Goal: Answer question/provide support: Share knowledge or assist other users

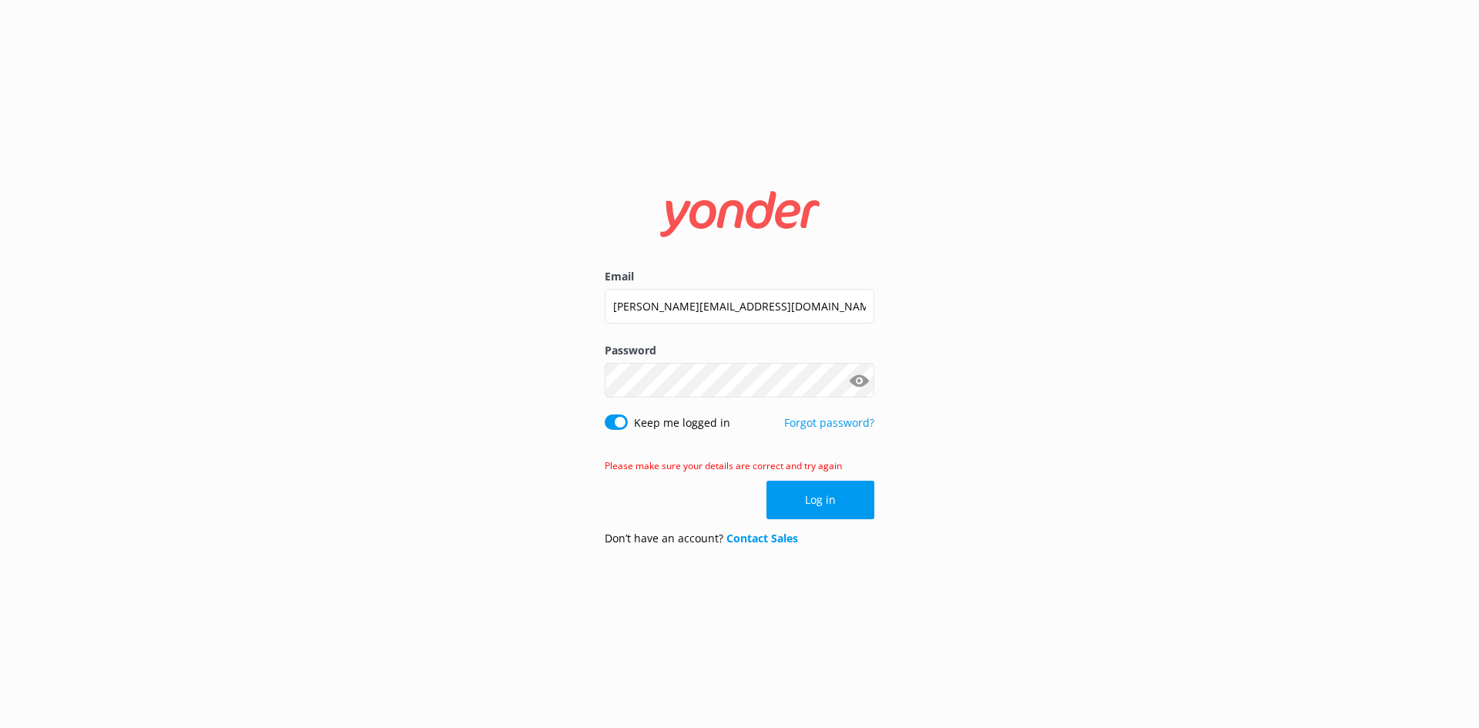
click at [856, 390] on button "Show password" at bounding box center [859, 380] width 31 height 31
click at [838, 493] on button "Log in" at bounding box center [821, 500] width 108 height 39
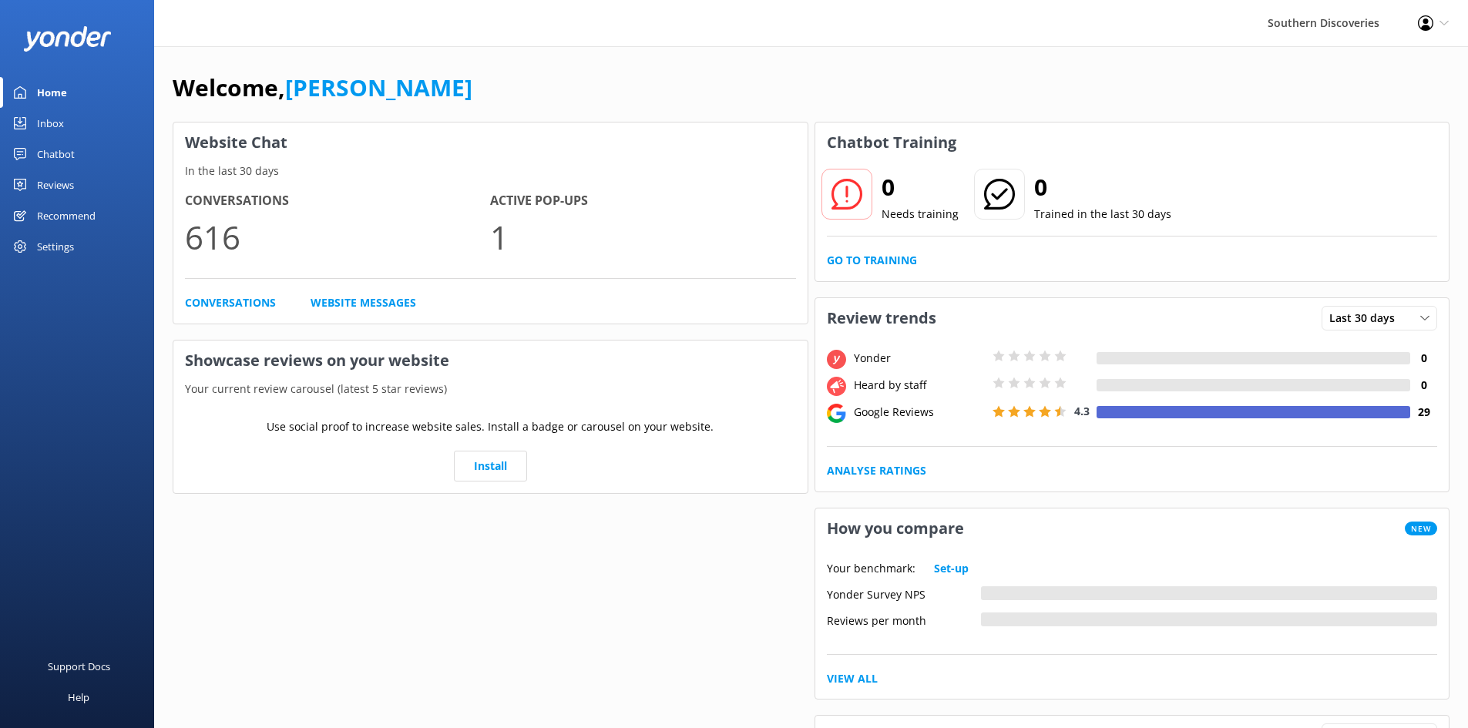
click at [72, 117] on link "Inbox" at bounding box center [77, 123] width 154 height 31
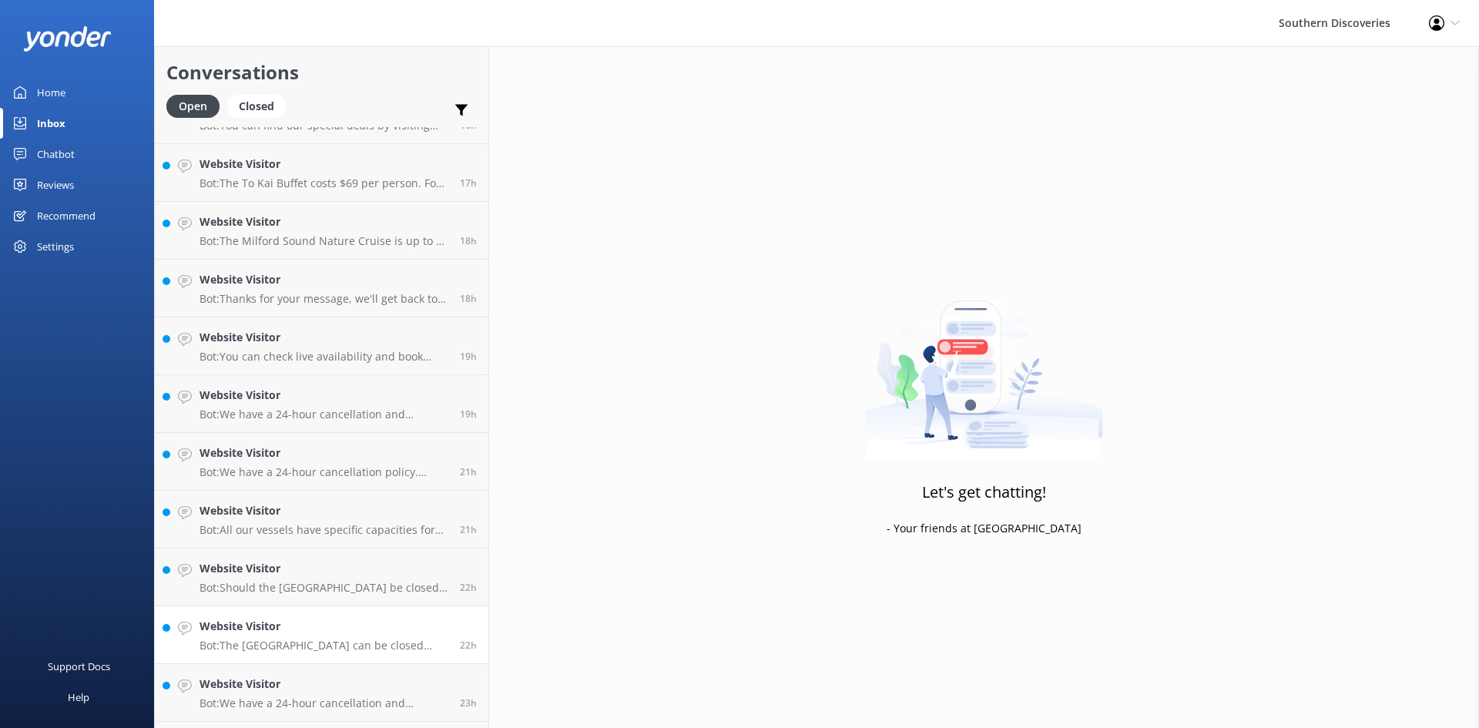
scroll to position [1772, 0]
click at [301, 584] on p "Bot: You can book the Milford Sound Coach & Nature Cruise, which includes trans…" at bounding box center [327, 590] width 255 height 14
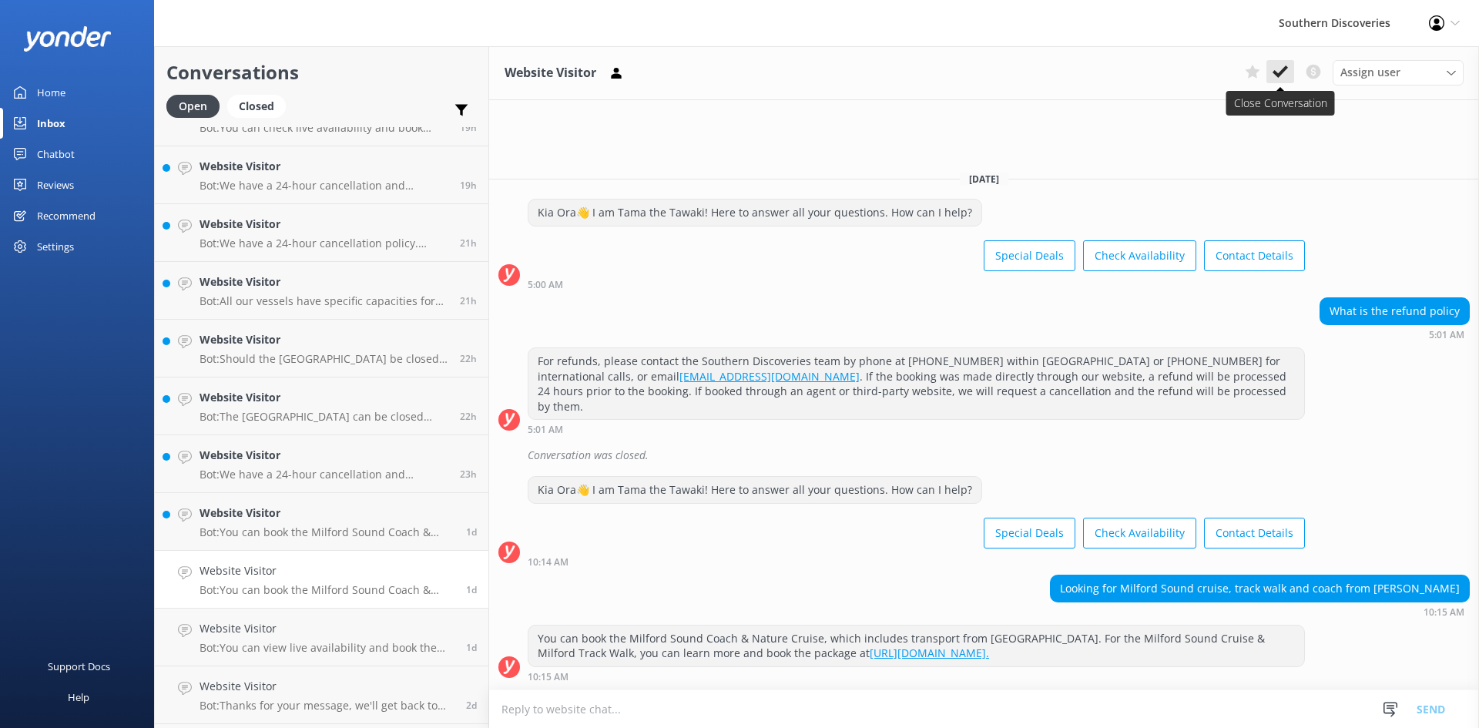
click at [1281, 74] on use at bounding box center [1280, 71] width 15 height 12
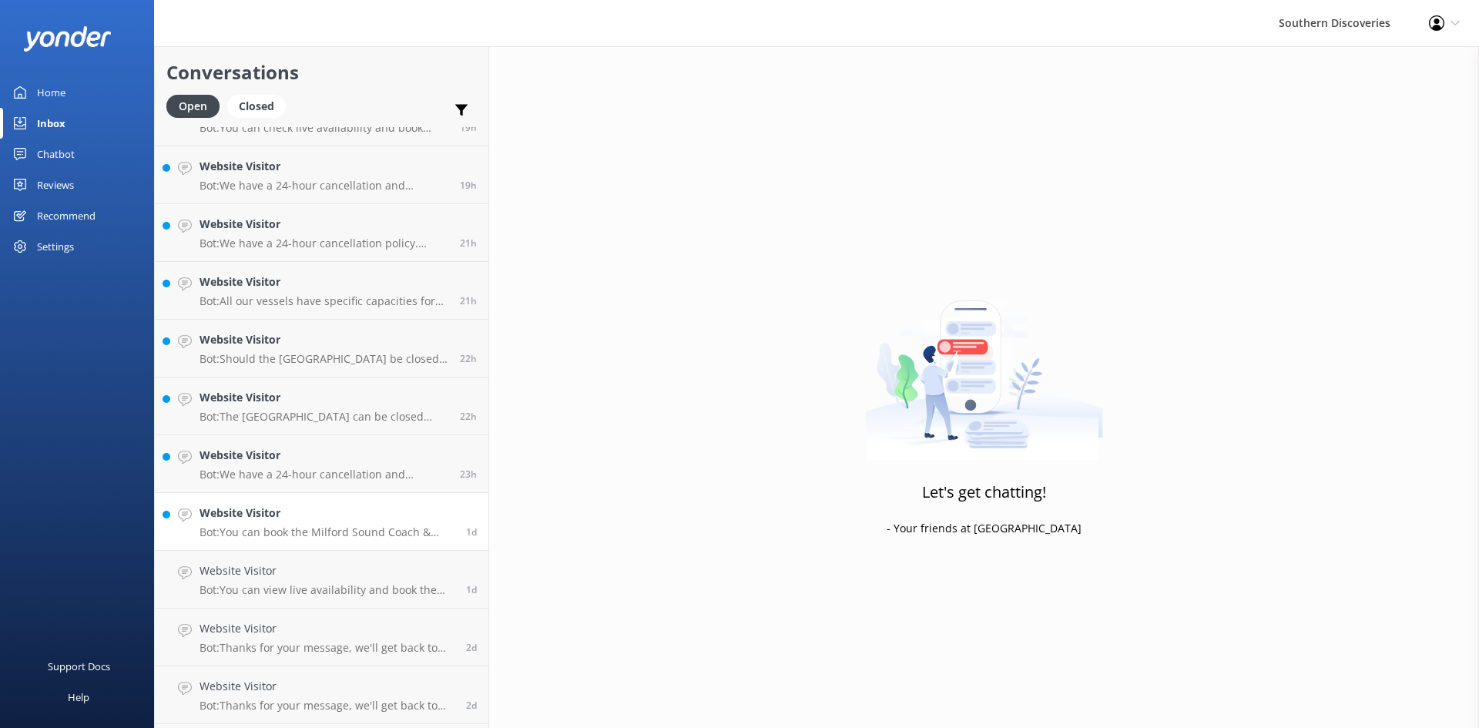
click at [315, 512] on h4 "Website Visitor" at bounding box center [327, 513] width 255 height 17
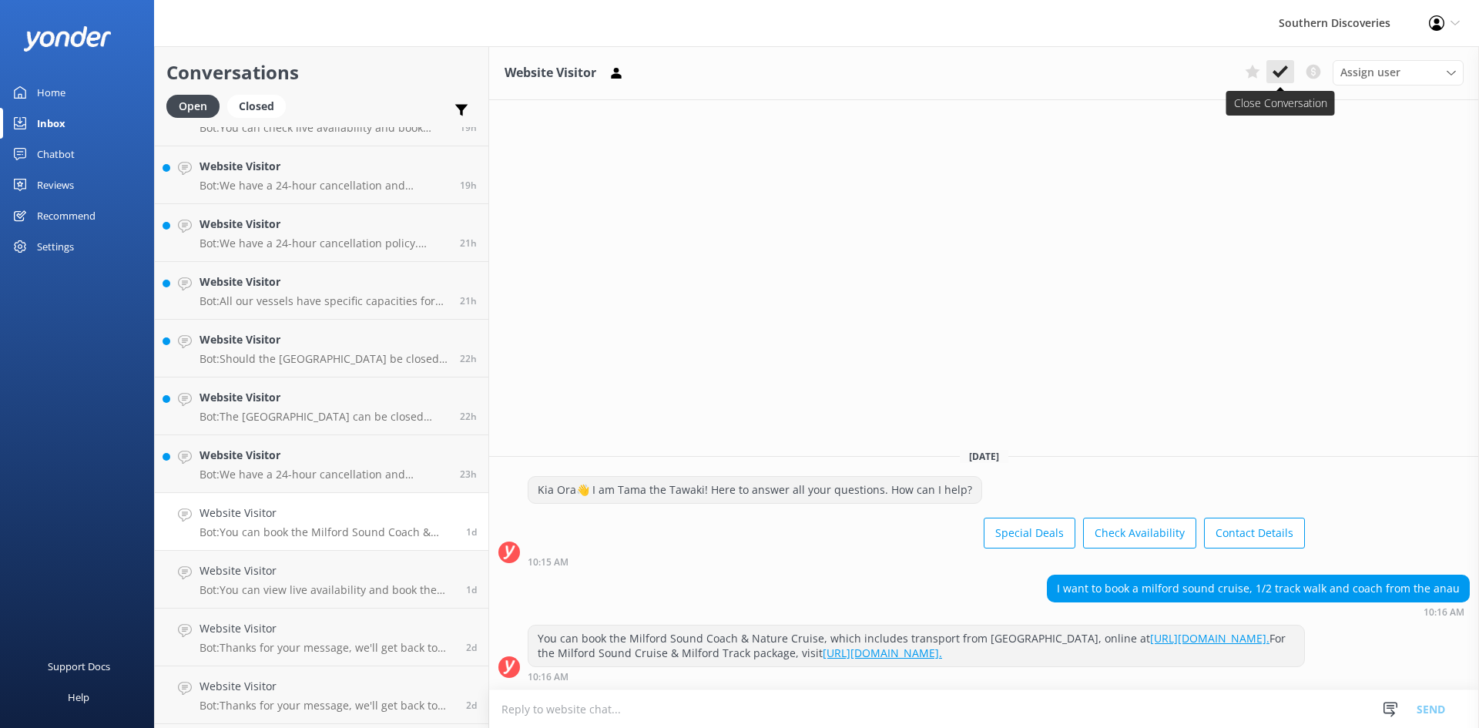
click at [1281, 67] on icon at bounding box center [1280, 71] width 15 height 15
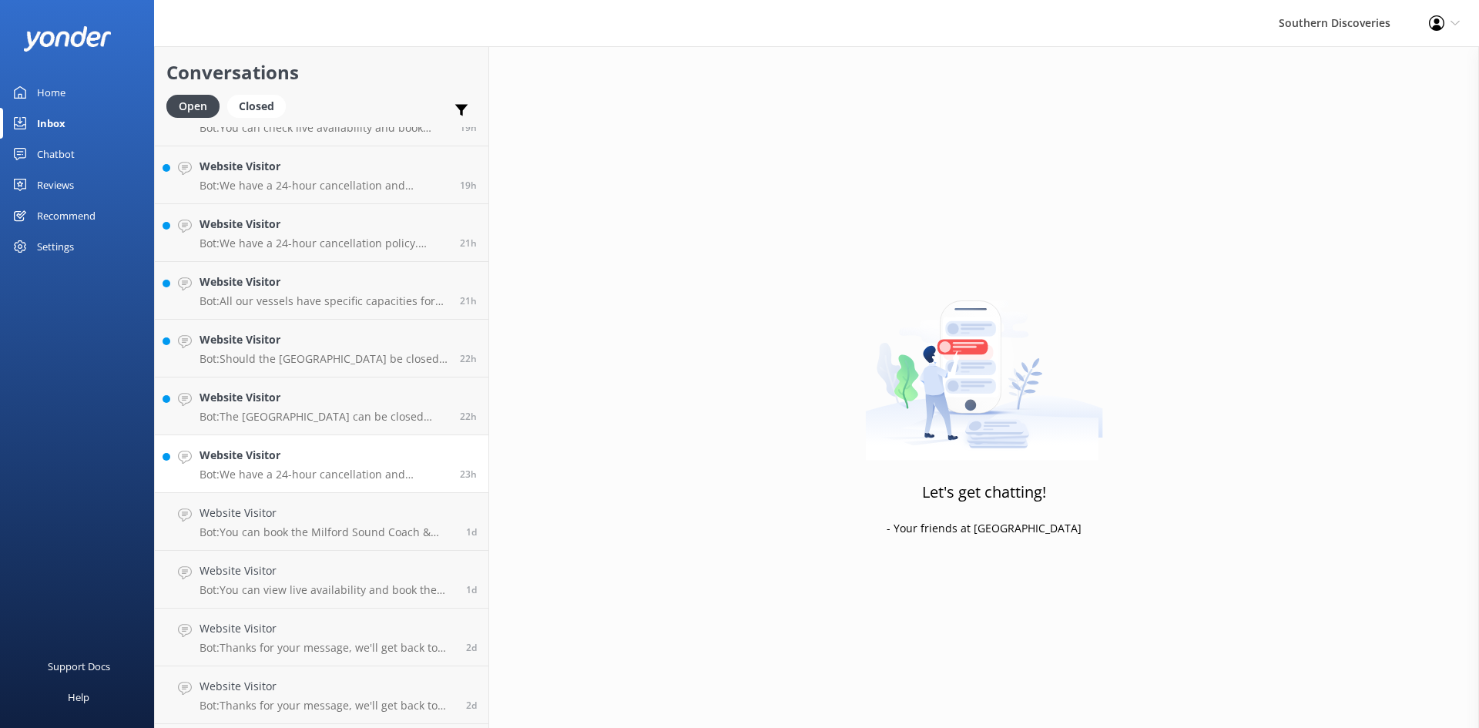
scroll to position [1768, 0]
click at [290, 464] on h4 "Website Visitor" at bounding box center [324, 459] width 249 height 17
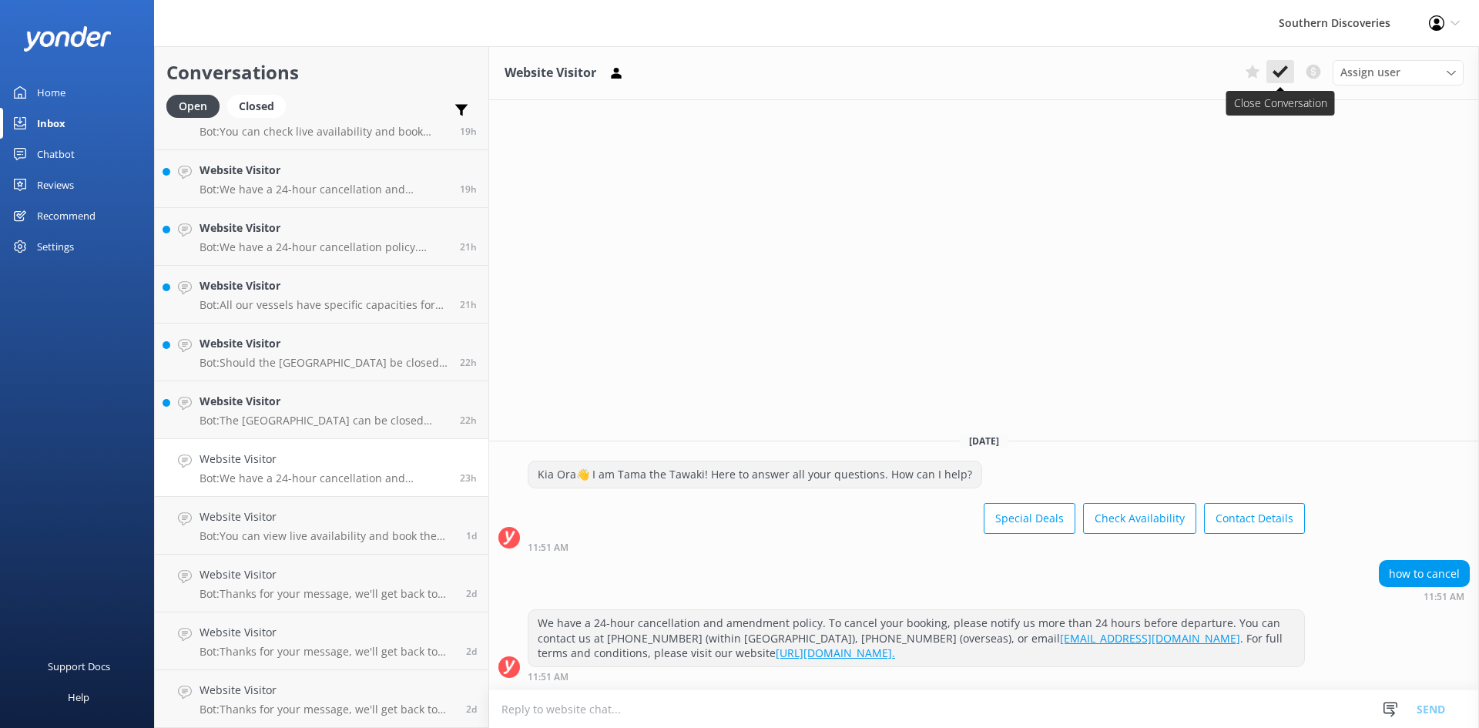
click at [1279, 64] on icon at bounding box center [1280, 71] width 15 height 15
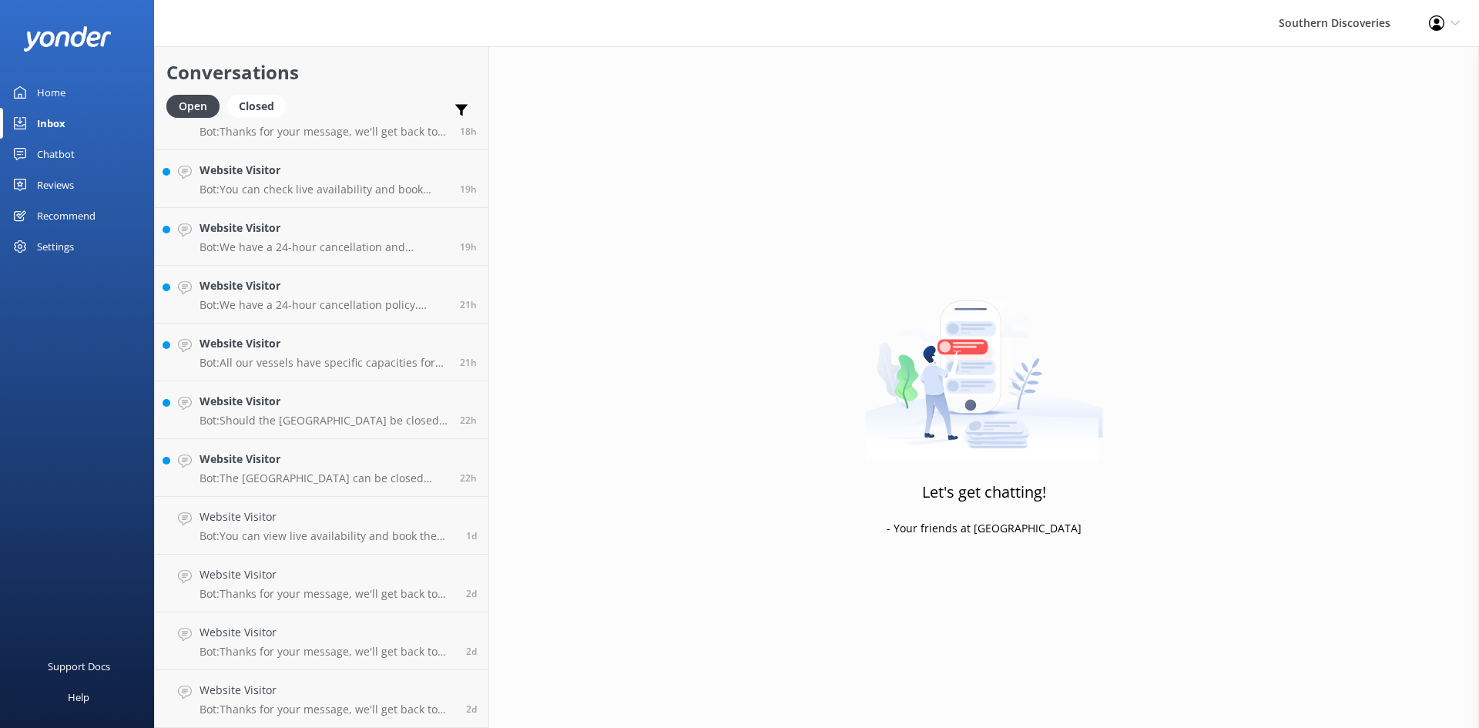
scroll to position [1711, 0]
click at [276, 463] on h4 "Website Visitor" at bounding box center [324, 459] width 249 height 17
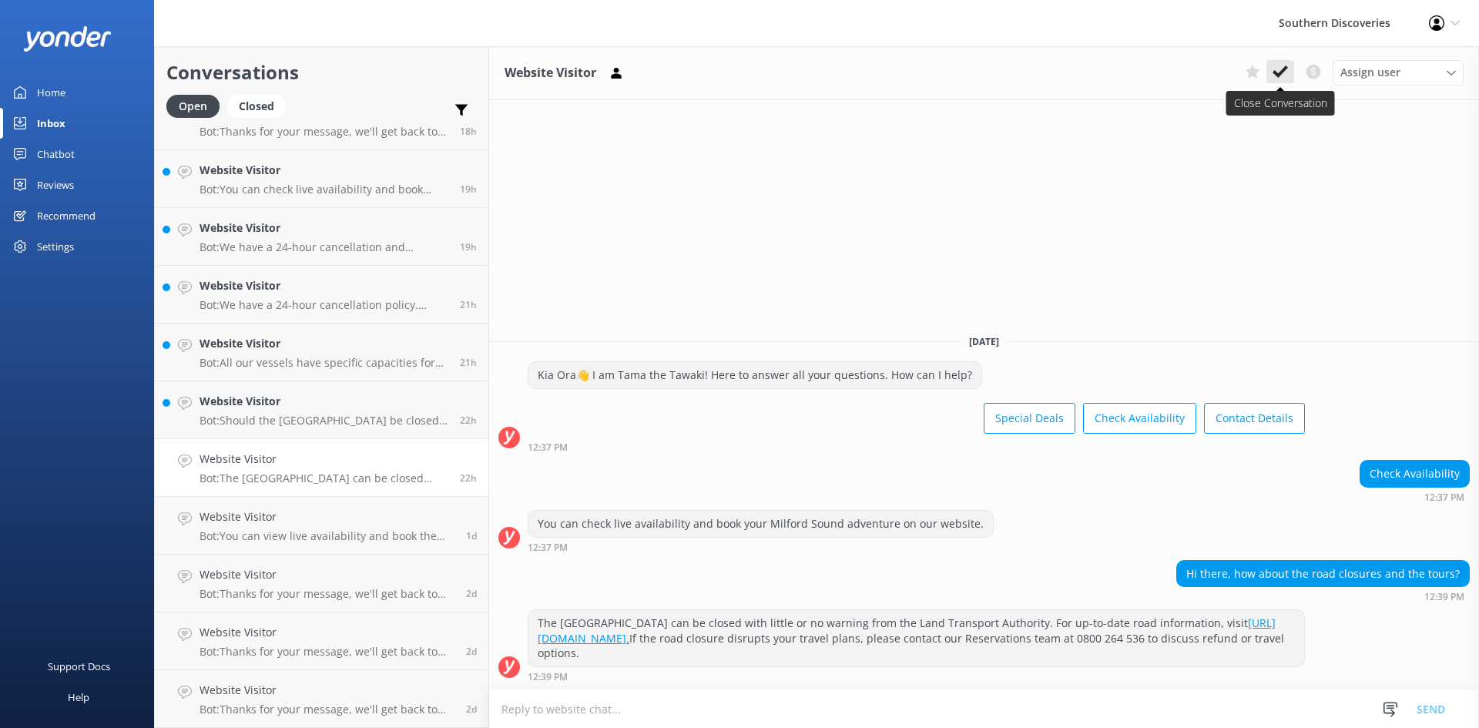
click at [1288, 68] on use at bounding box center [1280, 71] width 15 height 12
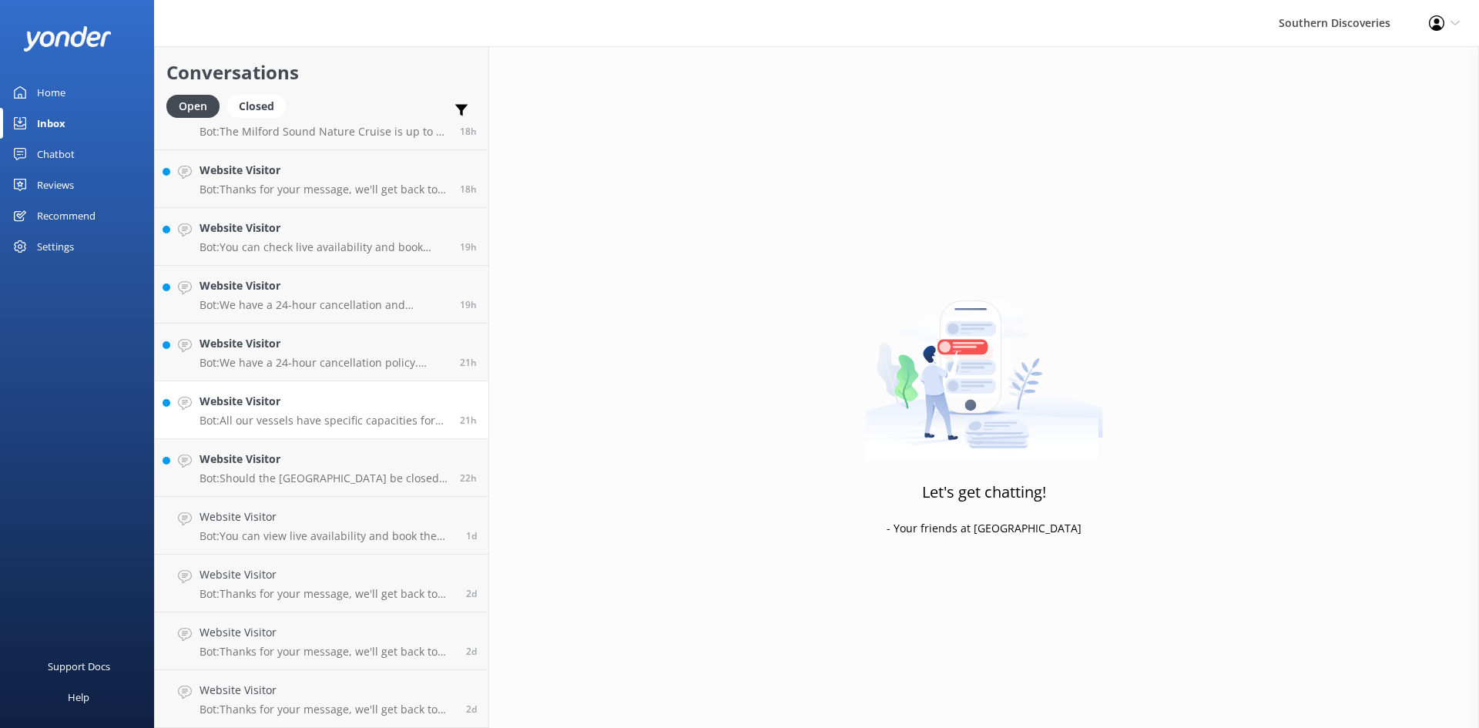
scroll to position [1653, 0]
click at [290, 421] on p "Bot: All our vessels have specific capacities for safety and comfort, but we op…" at bounding box center [324, 421] width 249 height 14
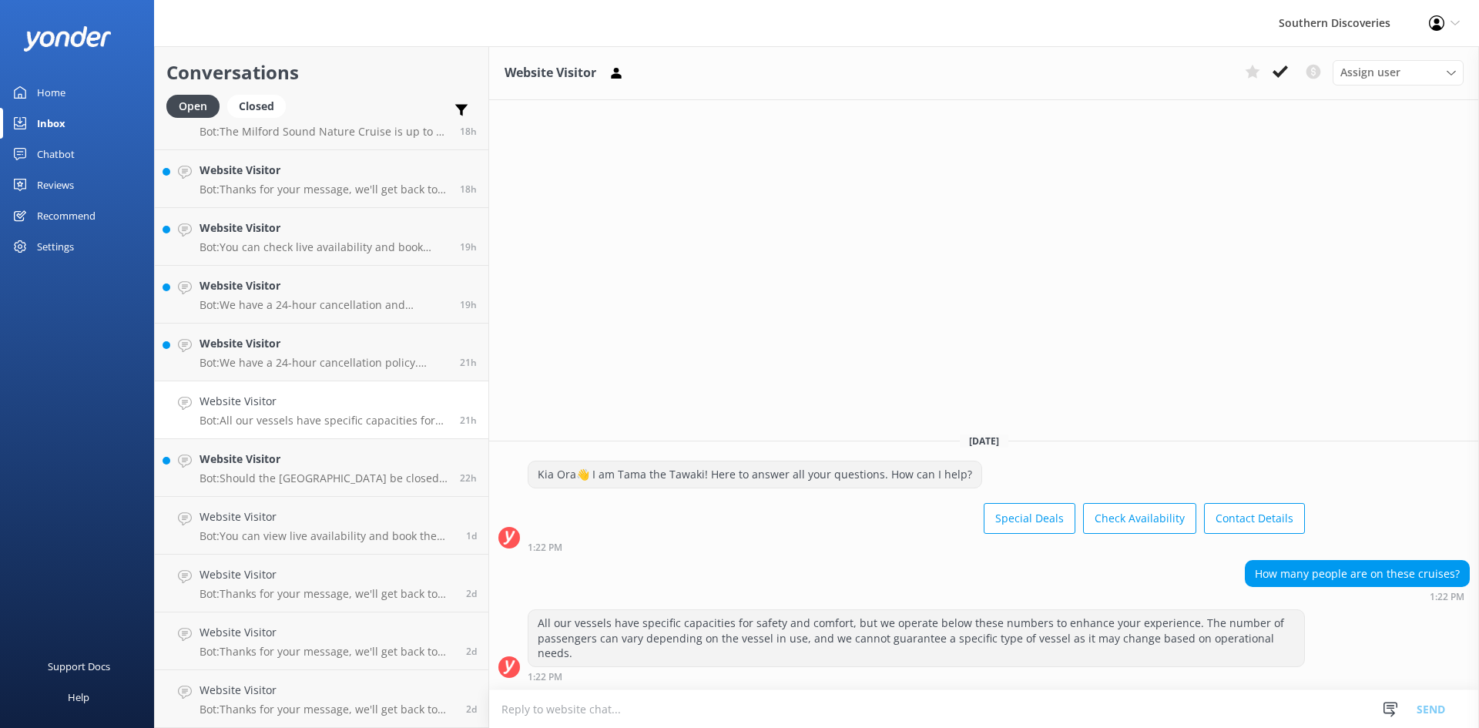
click at [290, 421] on p "Bot: All our vessels have specific capacities for safety and comfort, but we op…" at bounding box center [324, 421] width 249 height 14
click at [1276, 77] on icon at bounding box center [1280, 71] width 15 height 15
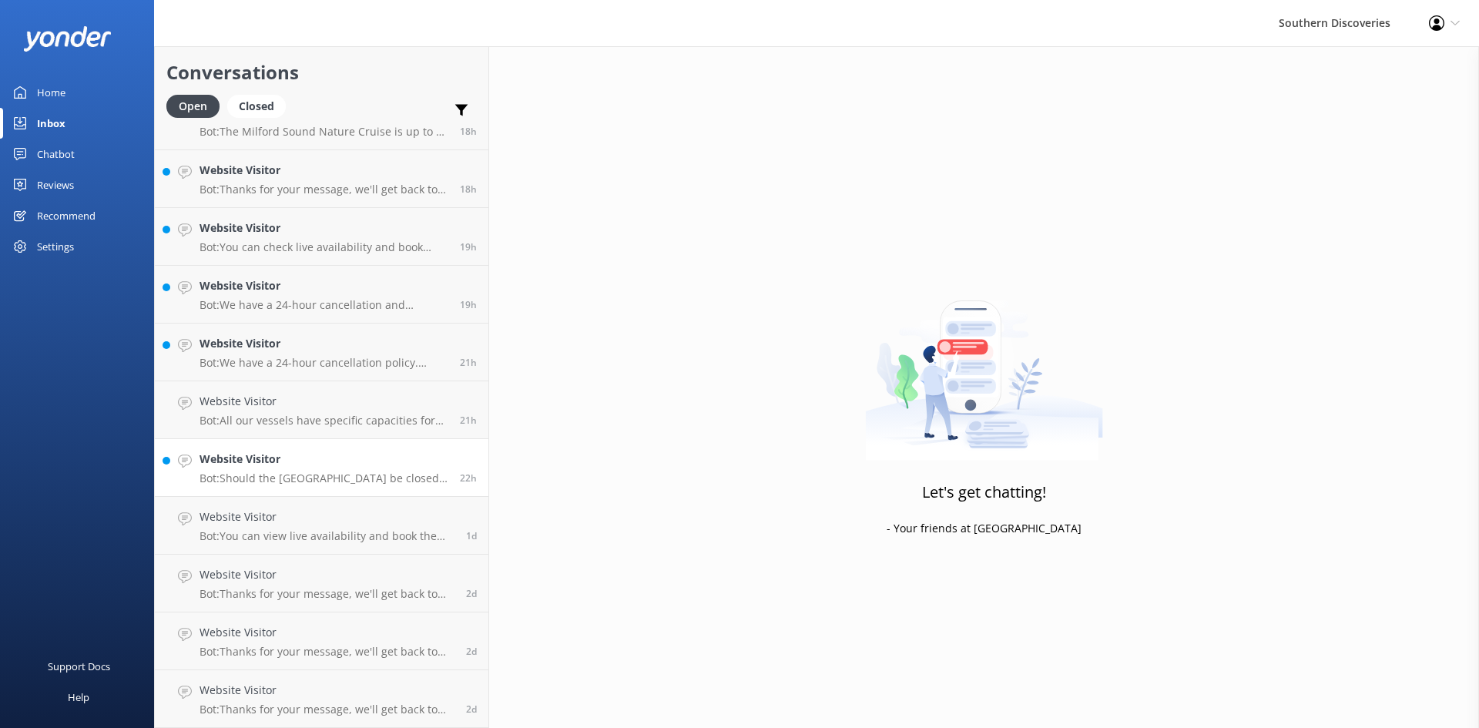
scroll to position [1595, 0]
click at [282, 474] on p "Bot: Should the [GEOGRAPHIC_DATA] be closed on your day of travel and this has …" at bounding box center [324, 479] width 249 height 14
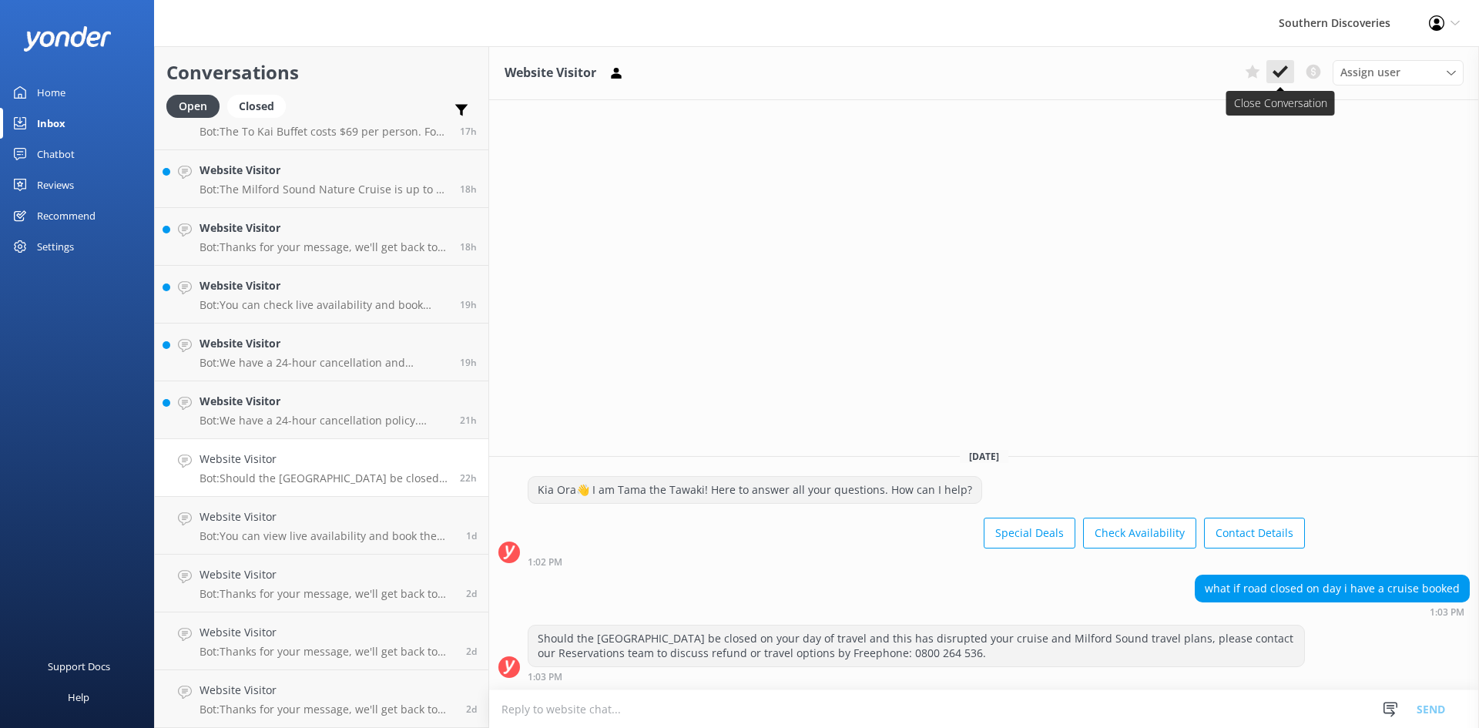
click at [1276, 71] on icon at bounding box center [1280, 71] width 15 height 15
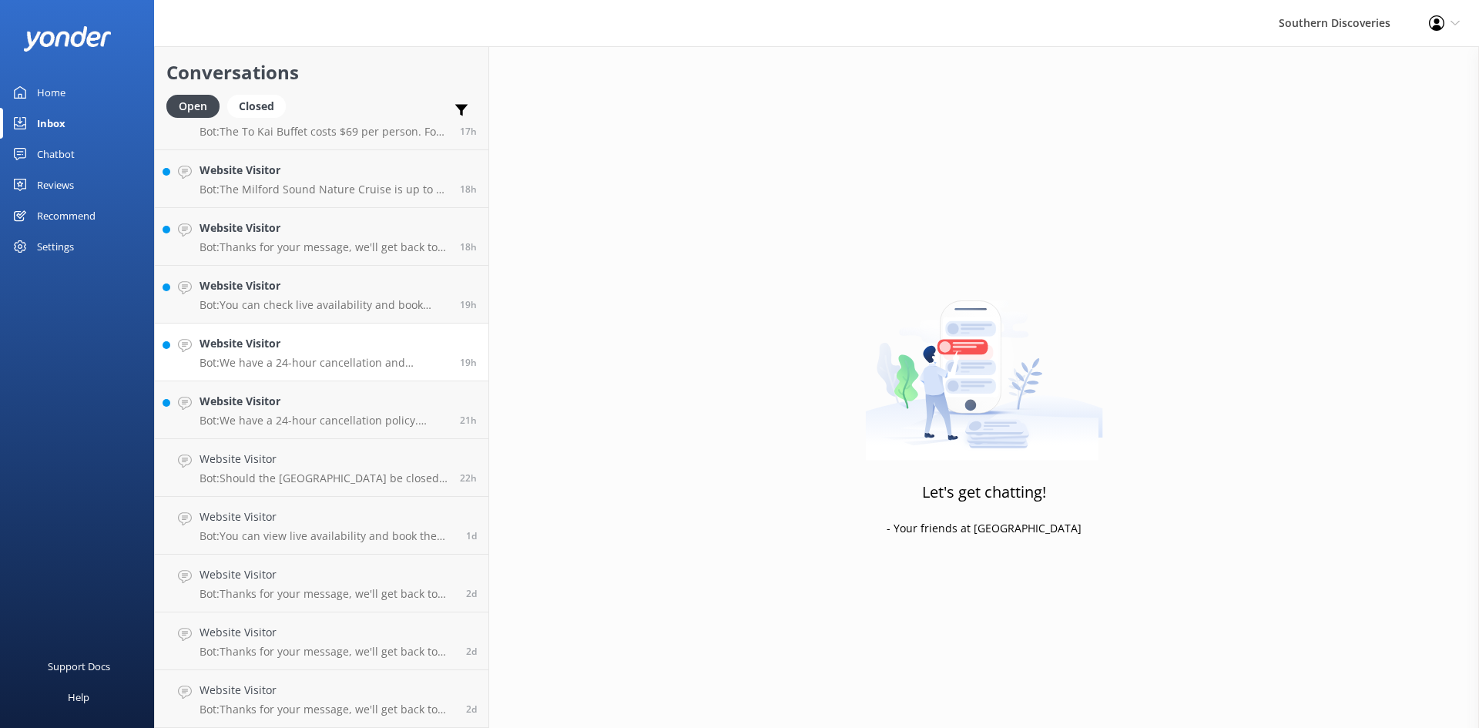
click at [297, 405] on h4 "Website Visitor" at bounding box center [324, 401] width 249 height 17
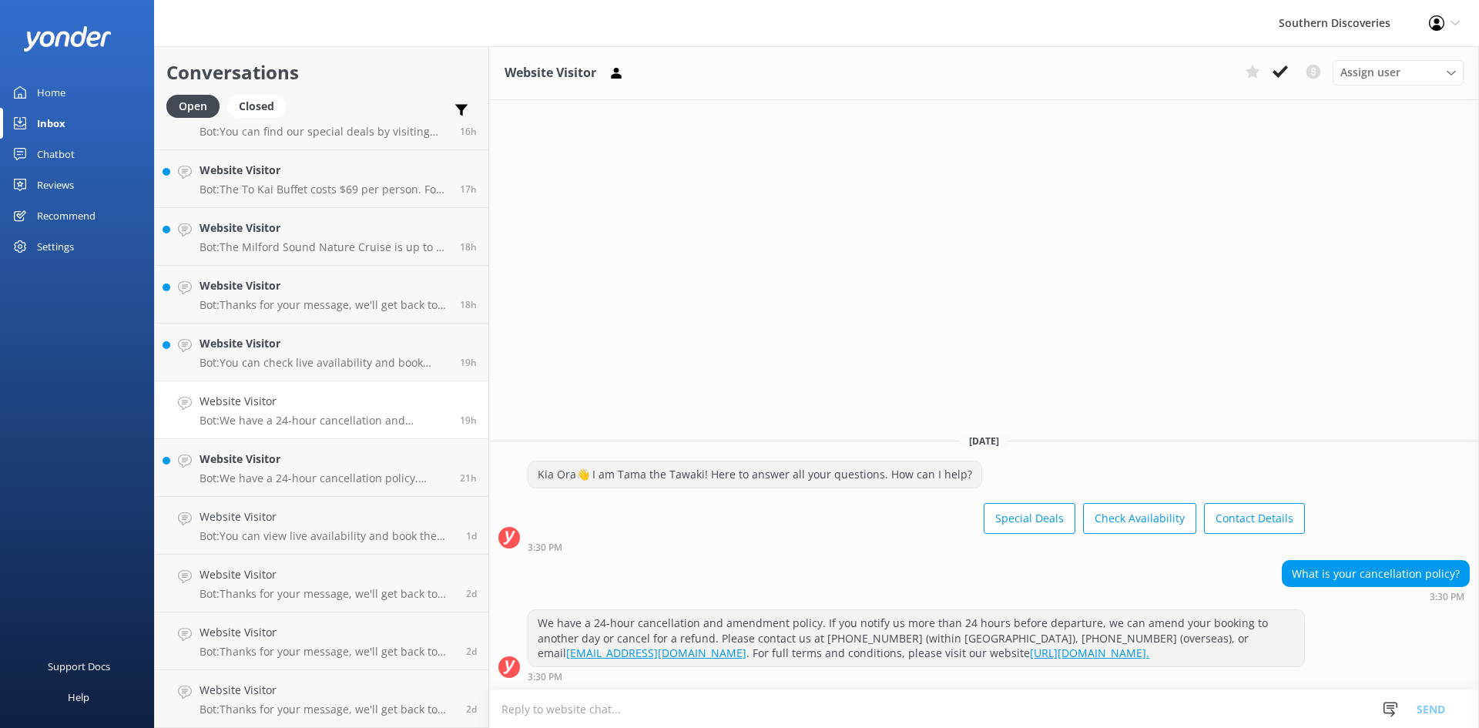
drag, startPoint x: 1285, startPoint y: 72, endPoint x: 1442, endPoint y: 27, distance: 162.9
click at [1284, 73] on icon at bounding box center [1280, 71] width 15 height 15
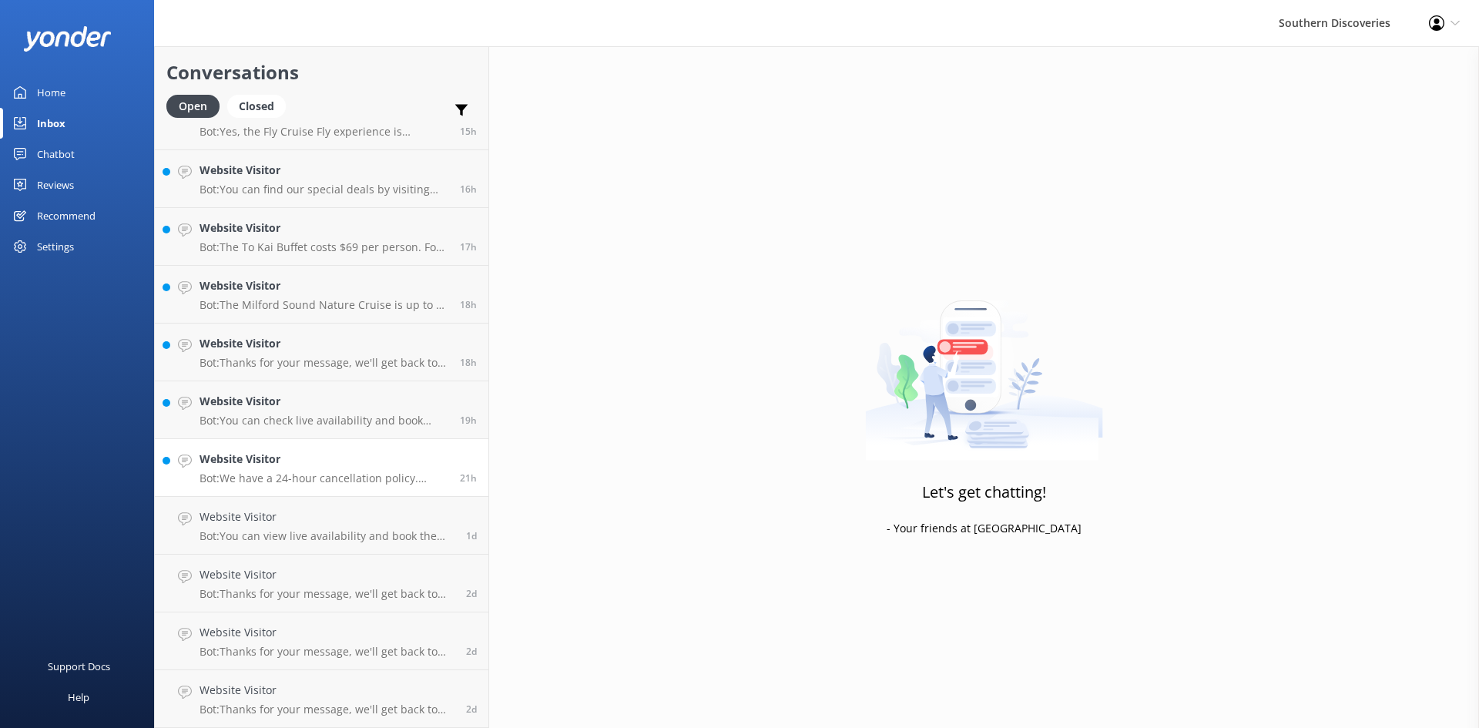
scroll to position [1479, 0]
click at [321, 453] on h4 "Website Visitor" at bounding box center [324, 459] width 249 height 17
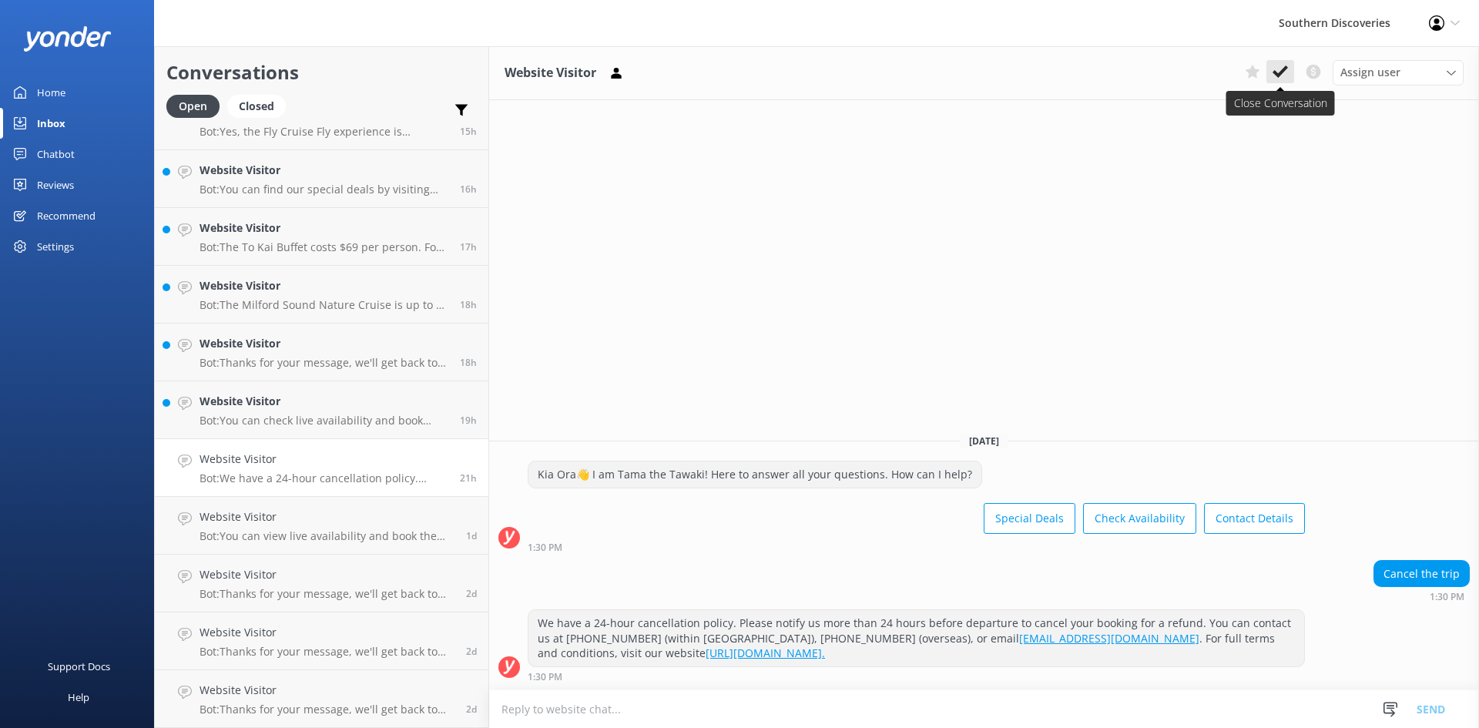
click at [1285, 69] on use at bounding box center [1280, 71] width 15 height 12
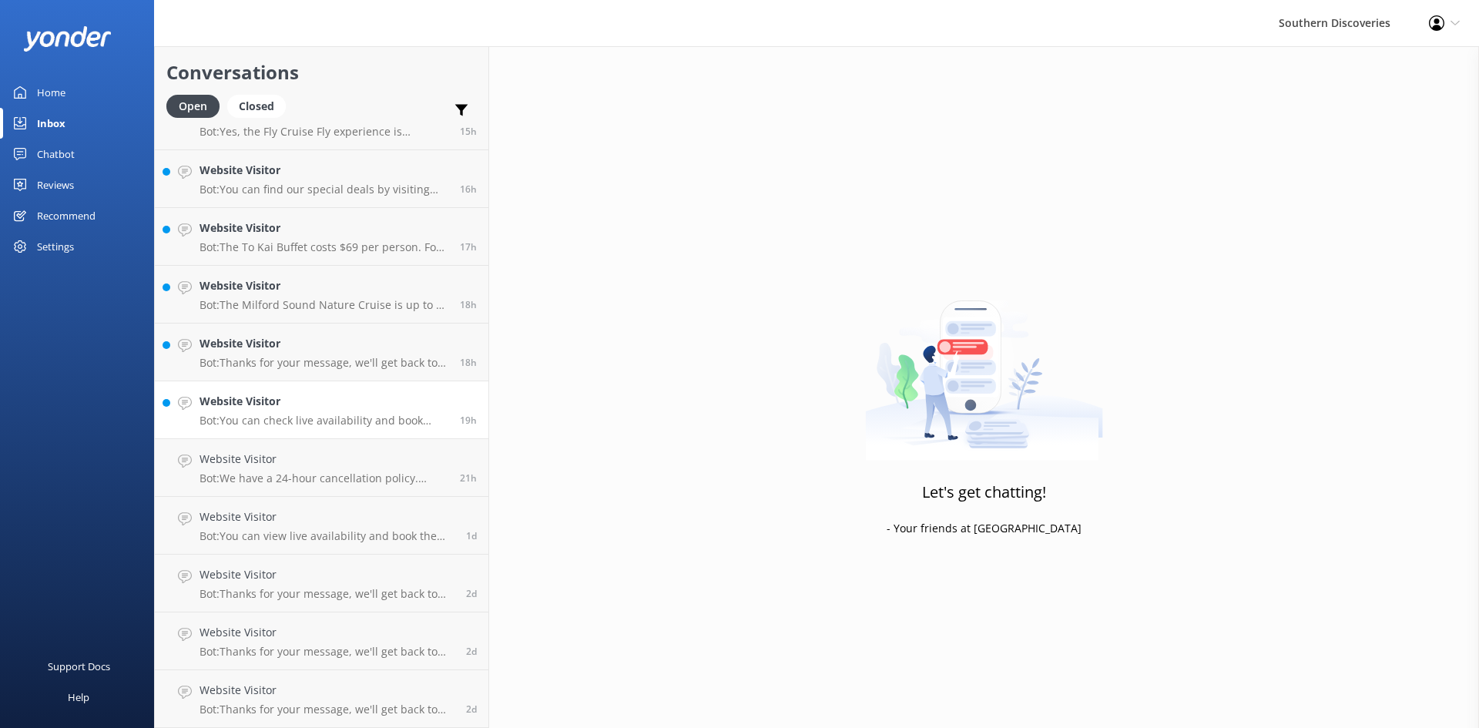
scroll to position [1422, 0]
click at [278, 462] on h4 "Website Visitor" at bounding box center [324, 459] width 249 height 17
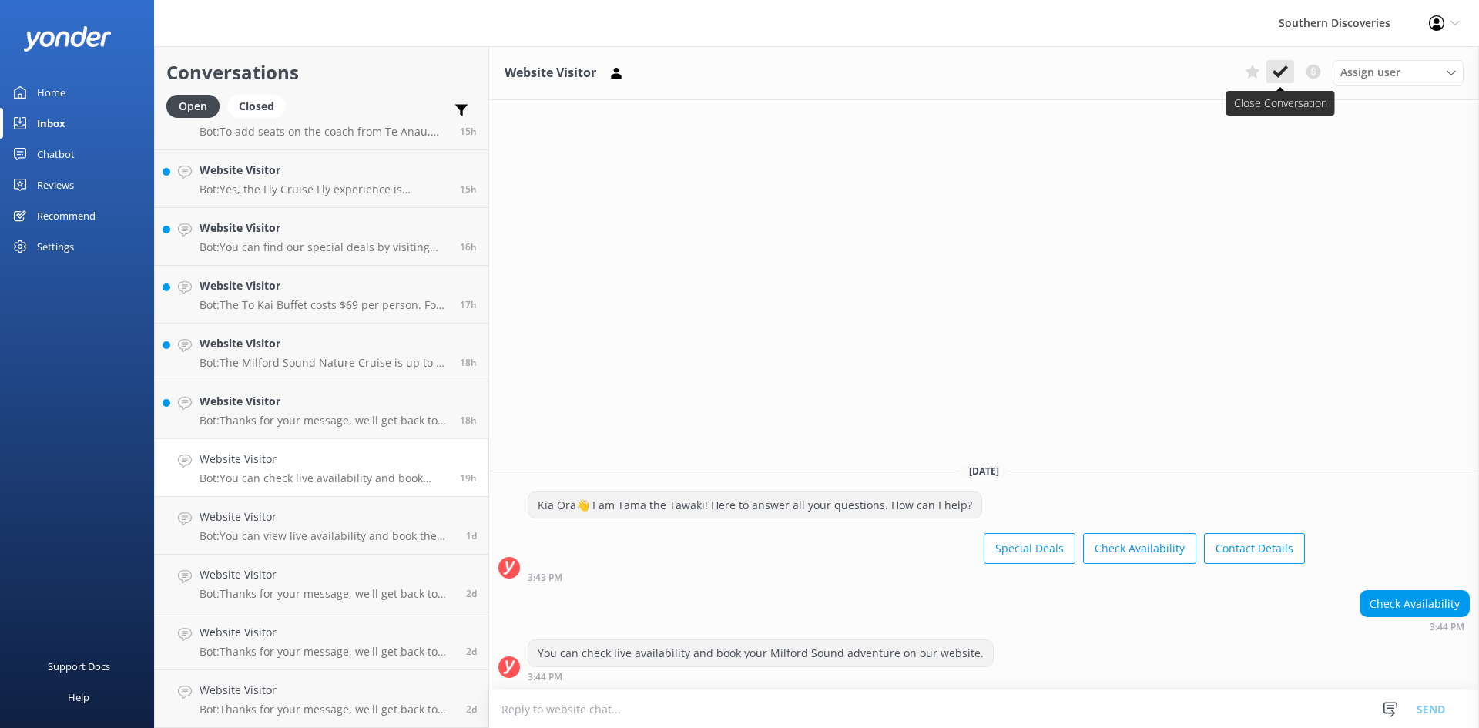
click at [1285, 68] on use at bounding box center [1280, 71] width 15 height 12
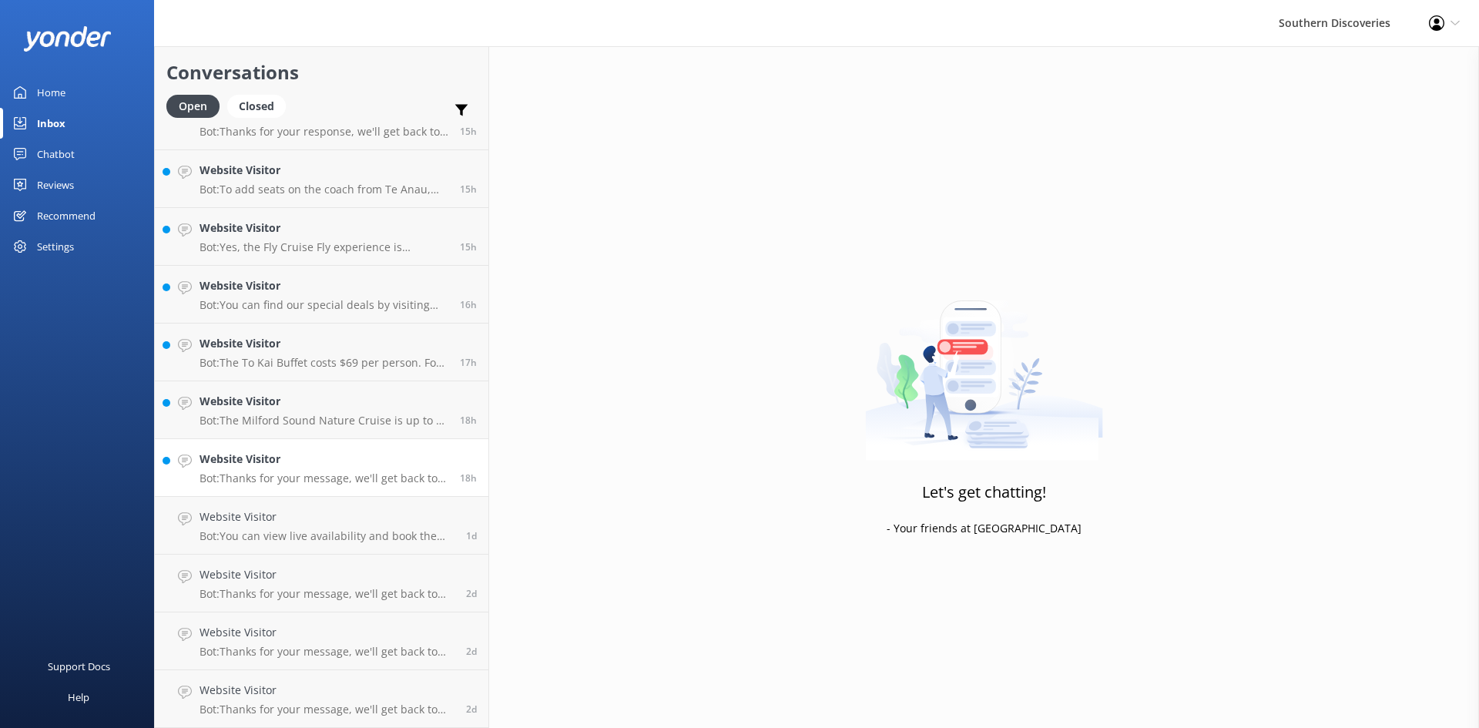
scroll to position [1364, 0]
click at [322, 464] on h4 "Website Visitor" at bounding box center [324, 459] width 249 height 17
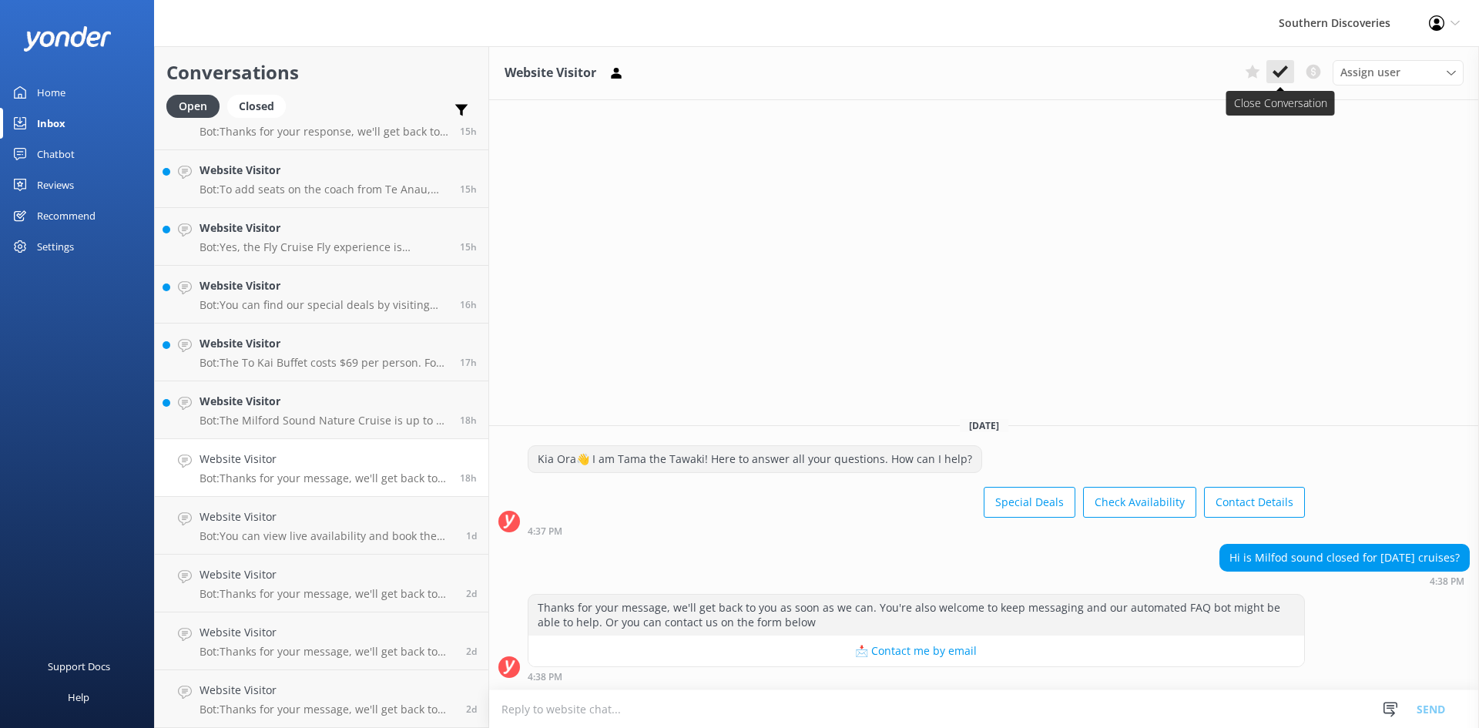
click at [1291, 70] on button at bounding box center [1281, 71] width 28 height 23
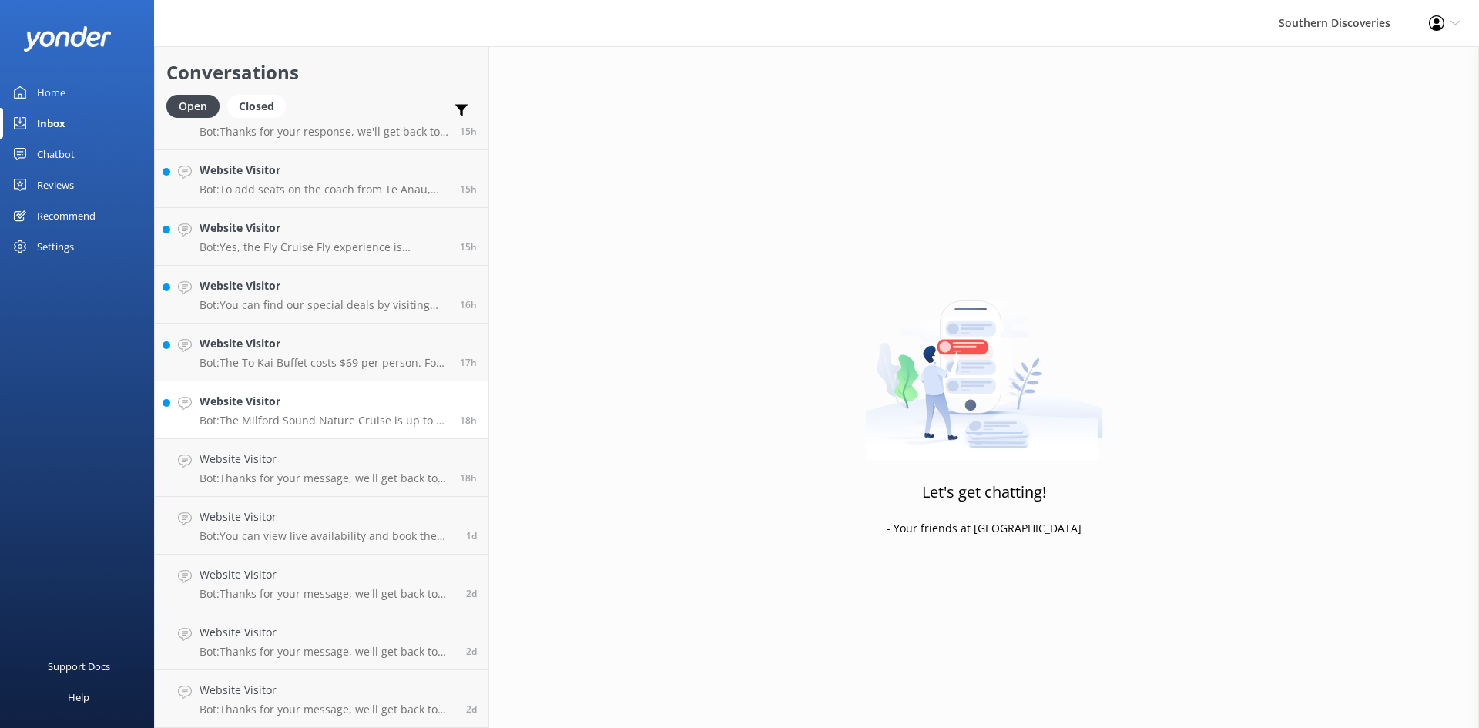
scroll to position [1306, 0]
click at [340, 474] on p "Bot: The Milford Sound Nature Cruise is up to 2 hours long." at bounding box center [324, 479] width 249 height 14
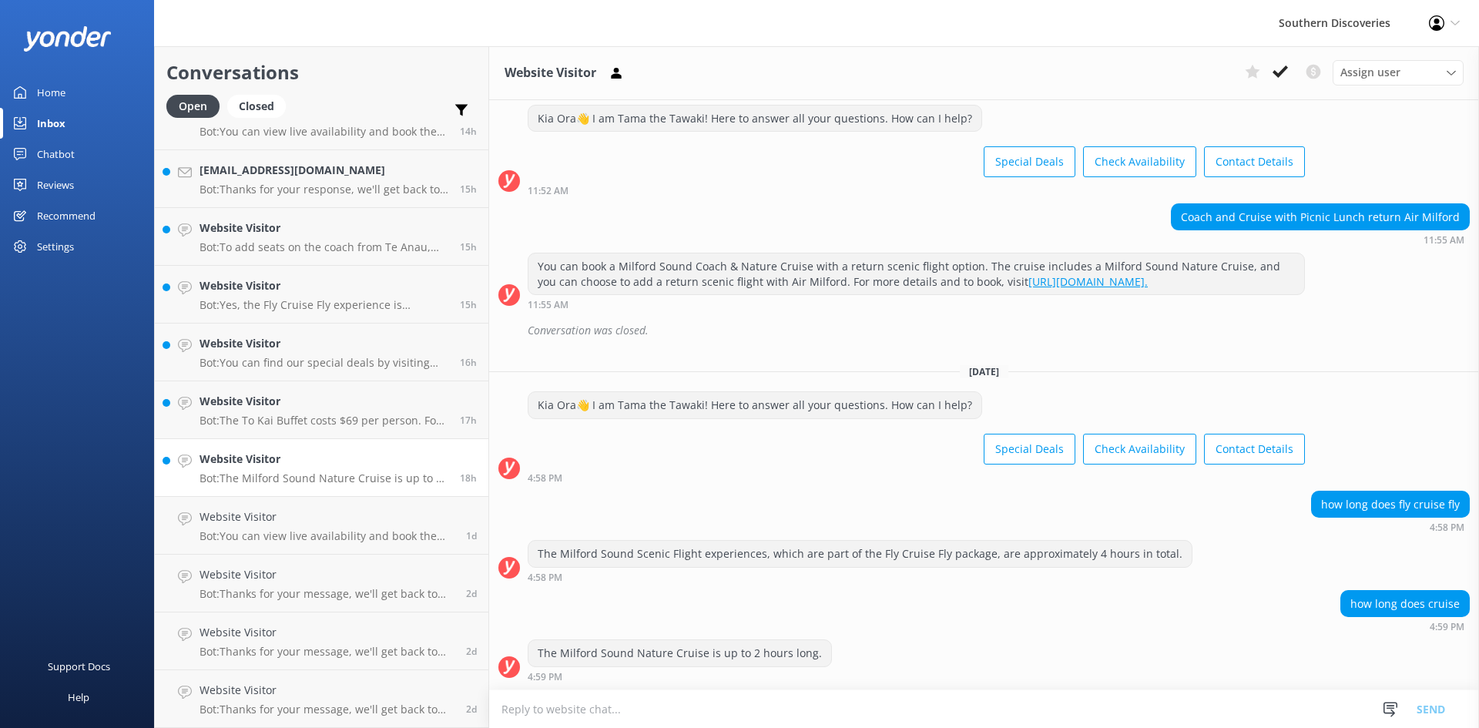
scroll to position [556, 0]
click at [1285, 70] on use at bounding box center [1280, 71] width 15 height 12
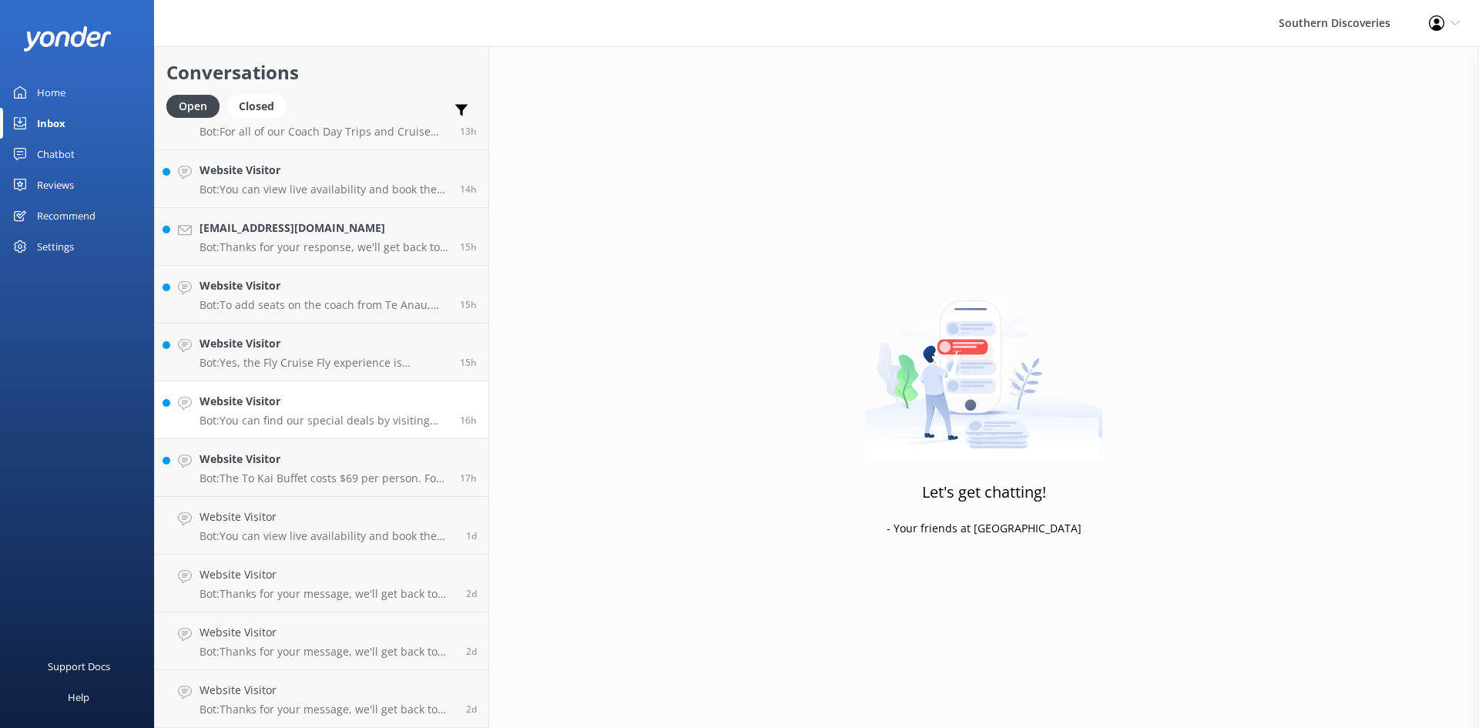
scroll to position [1248, 0]
click at [280, 454] on h4 "Website Visitor" at bounding box center [324, 459] width 249 height 17
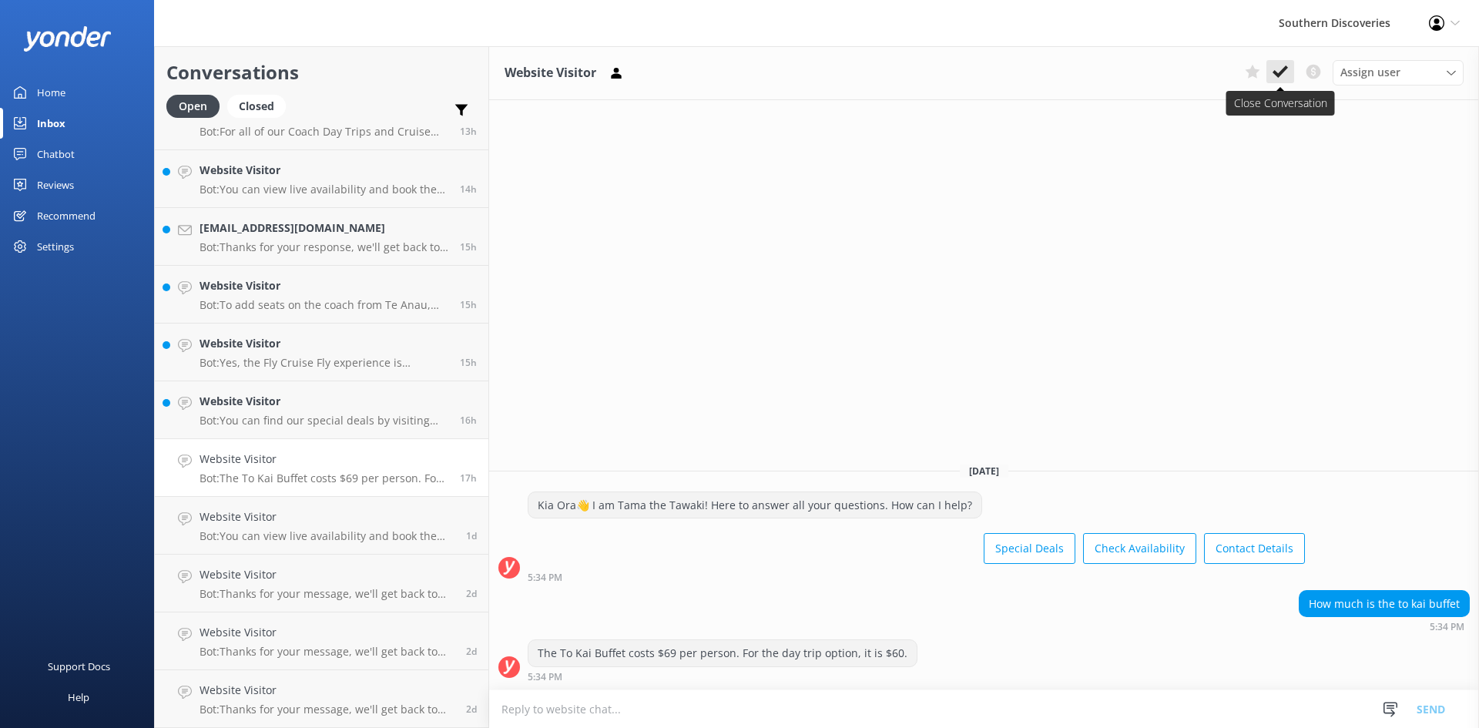
click at [1284, 68] on icon at bounding box center [1280, 71] width 15 height 15
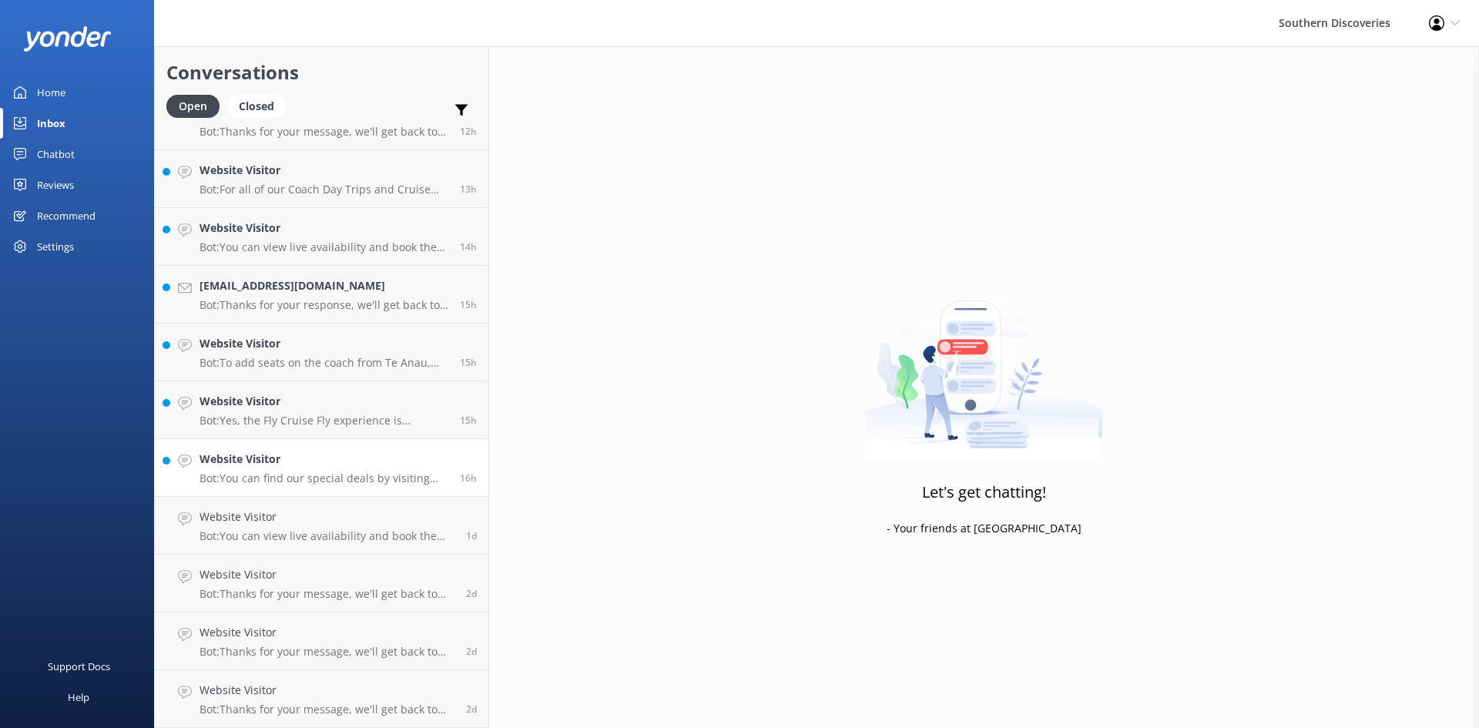
scroll to position [1190, 0]
click at [334, 462] on h4 "Website Visitor" at bounding box center [324, 459] width 249 height 17
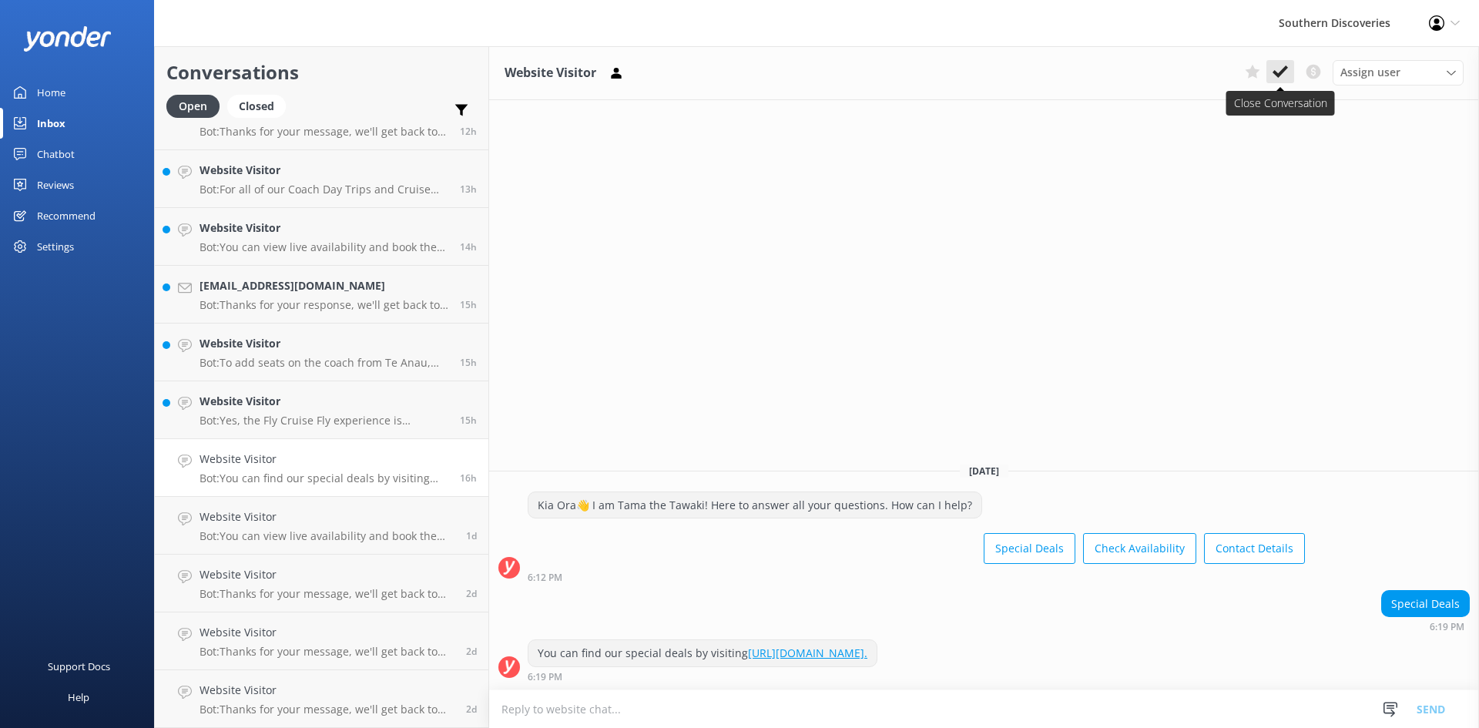
click at [1288, 75] on icon at bounding box center [1280, 71] width 15 height 15
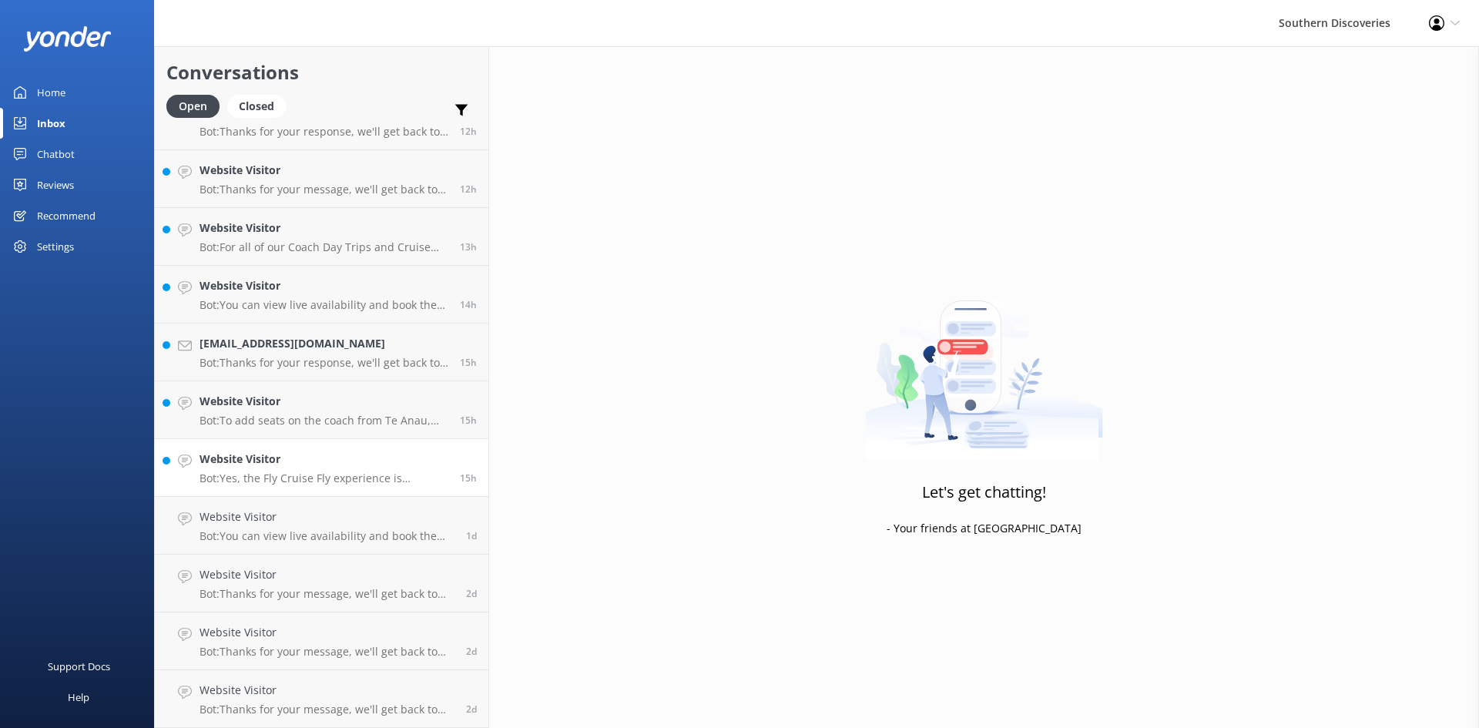
scroll to position [1133, 0]
click at [280, 467] on h4 "Website Visitor" at bounding box center [324, 459] width 249 height 17
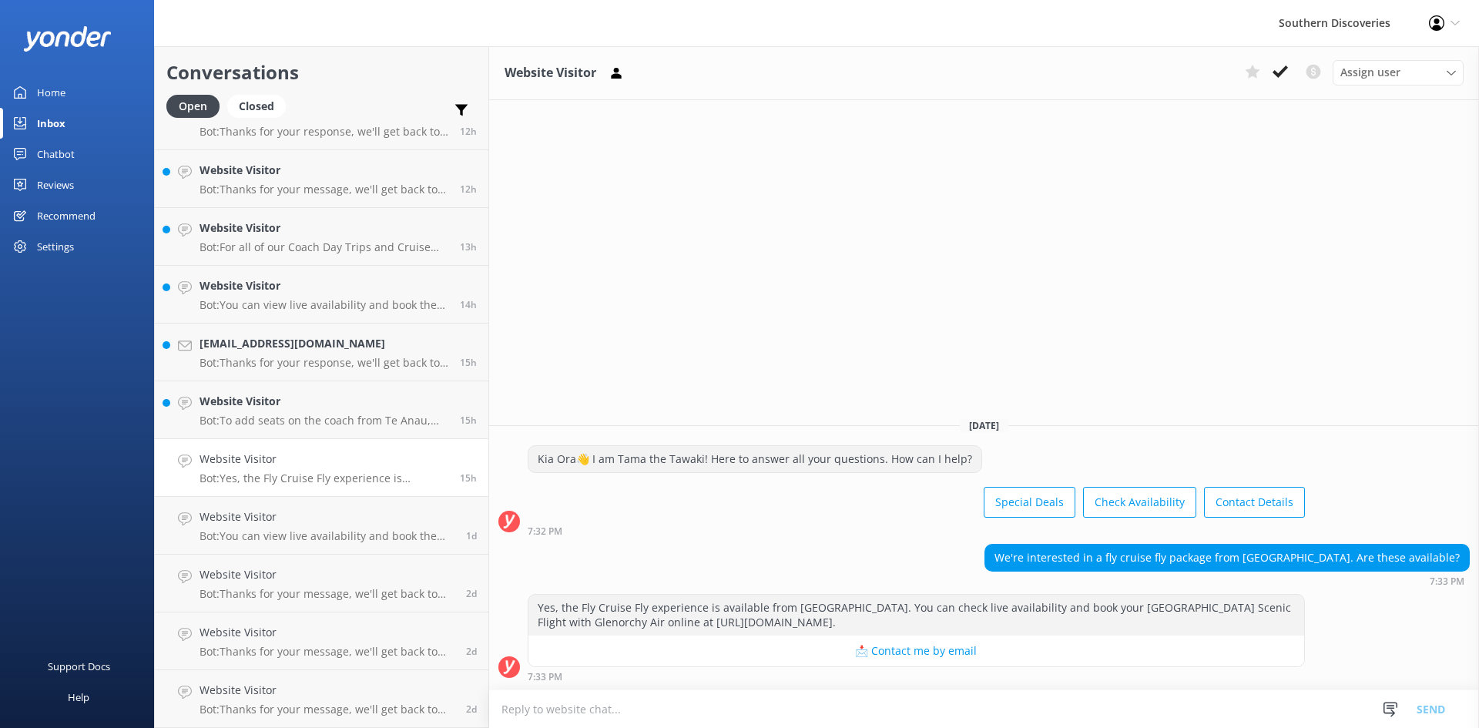
click at [1286, 75] on icon at bounding box center [1280, 71] width 15 height 15
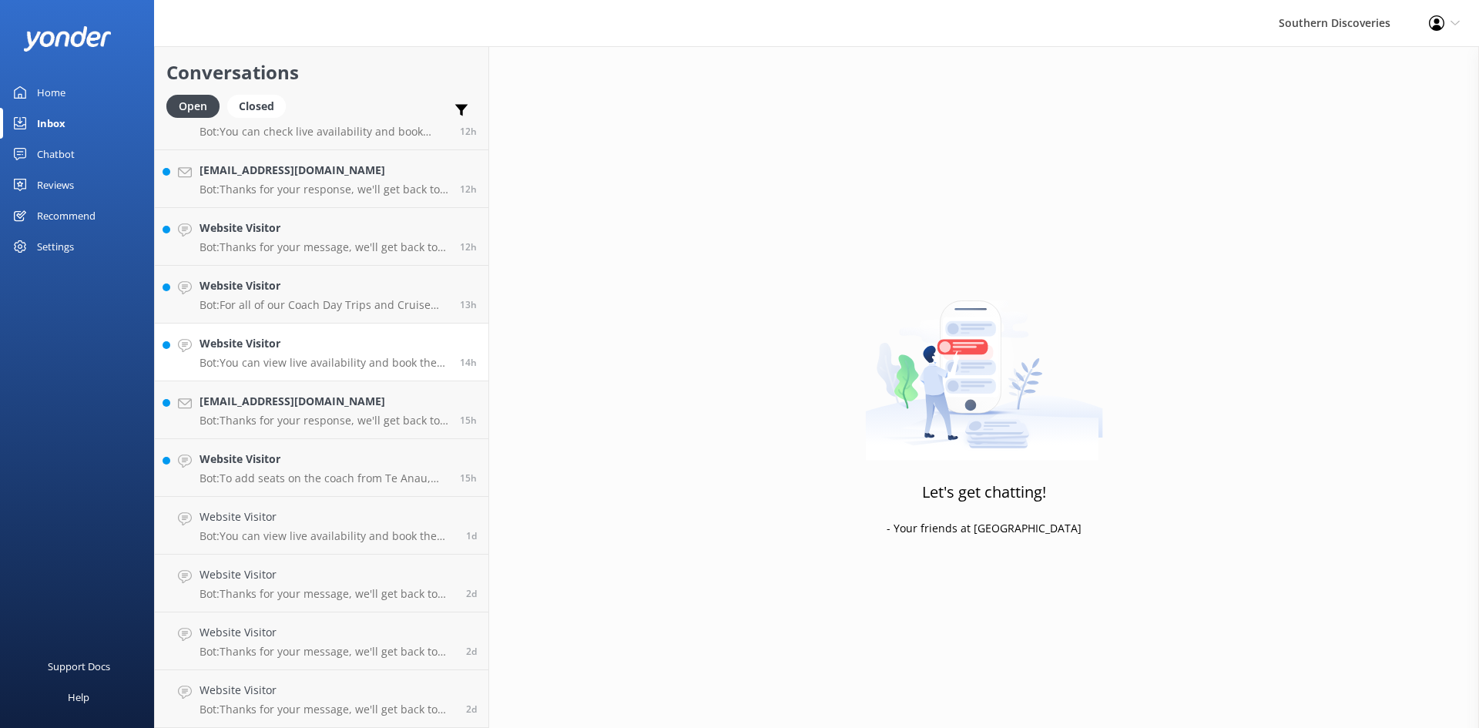
scroll to position [1075, 0]
click at [311, 254] on link "Website Visitor Bot: Thanks for your message, we'll get back to you as soon as …" at bounding box center [322, 237] width 334 height 58
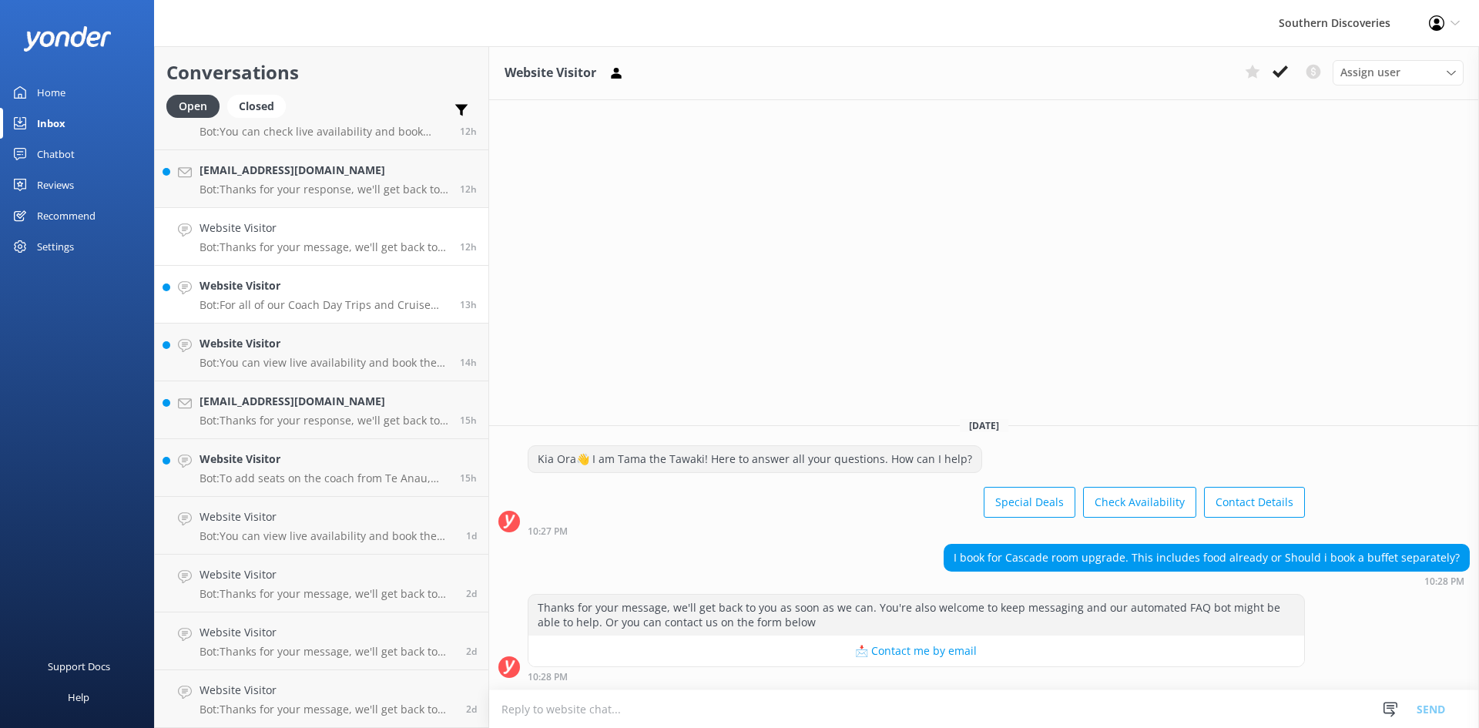
click at [327, 311] on p "Bot: For all of our Coach Day Trips and Cruise only products, check-in is requi…" at bounding box center [324, 305] width 249 height 14
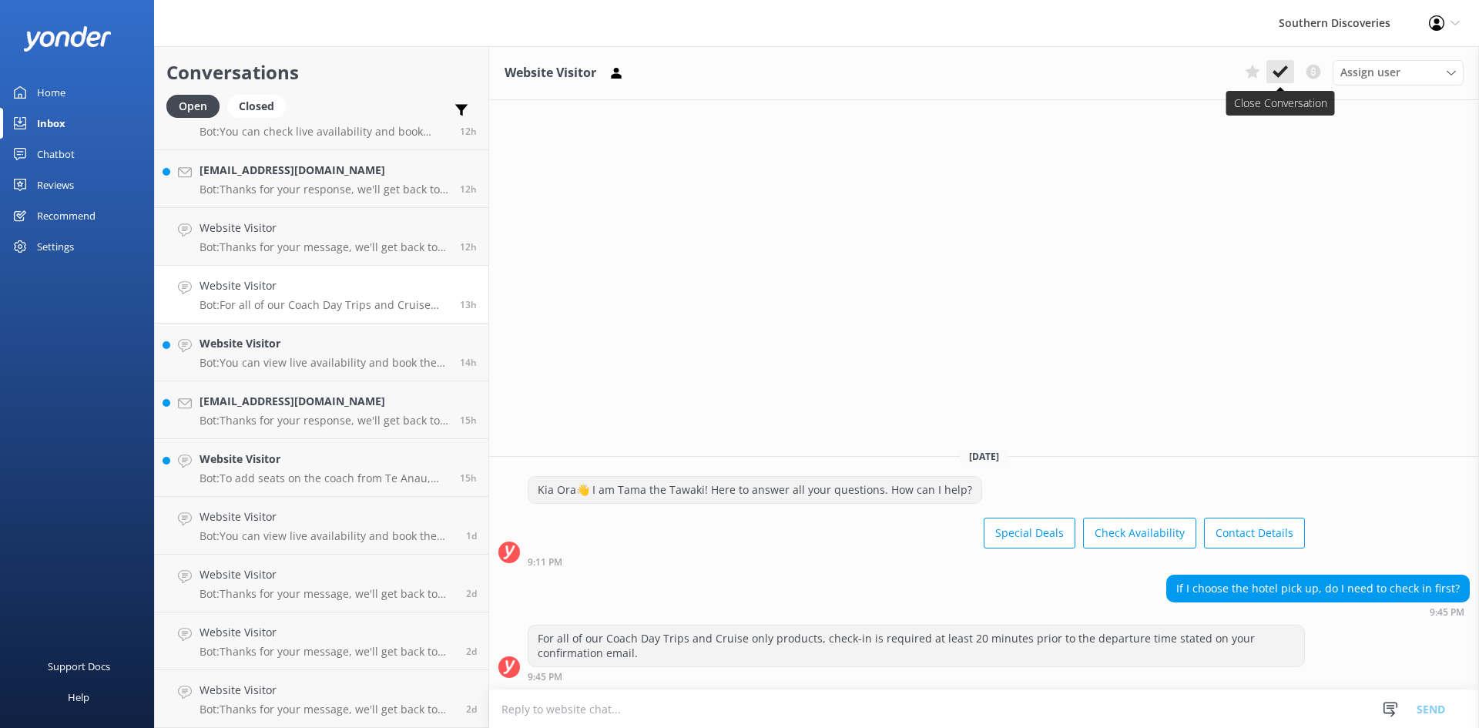
click at [1280, 72] on use at bounding box center [1280, 71] width 15 height 12
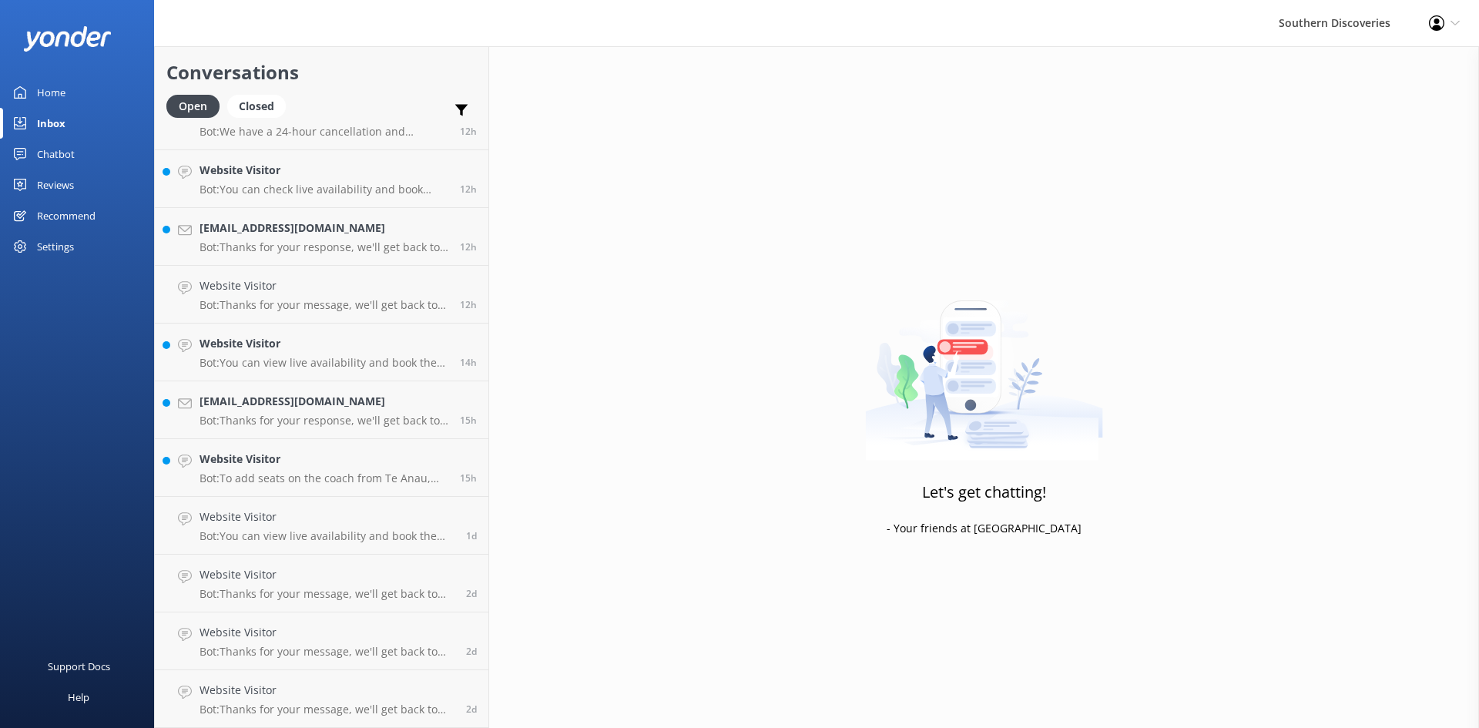
scroll to position [1017, 0]
click at [293, 346] on h4 "Website Visitor" at bounding box center [324, 343] width 249 height 17
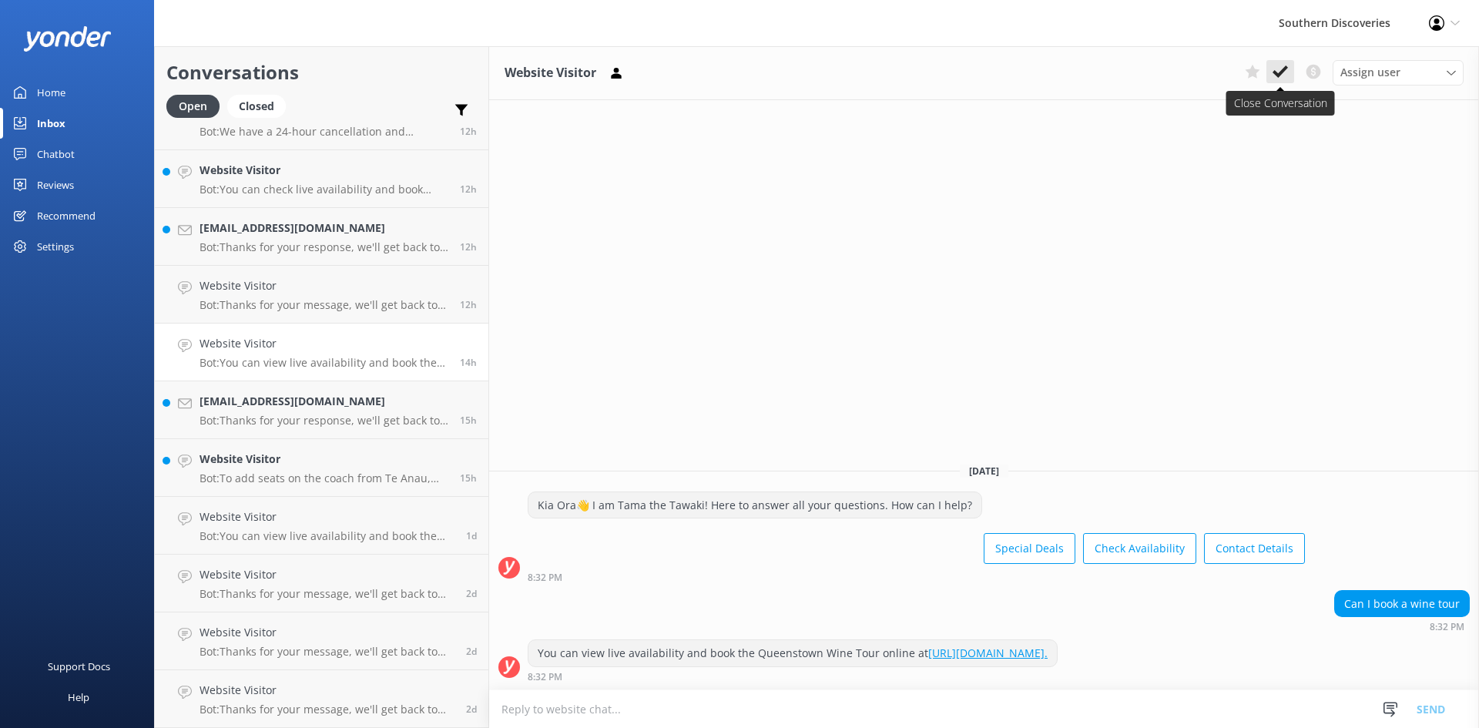
click at [1276, 65] on icon at bounding box center [1280, 71] width 15 height 15
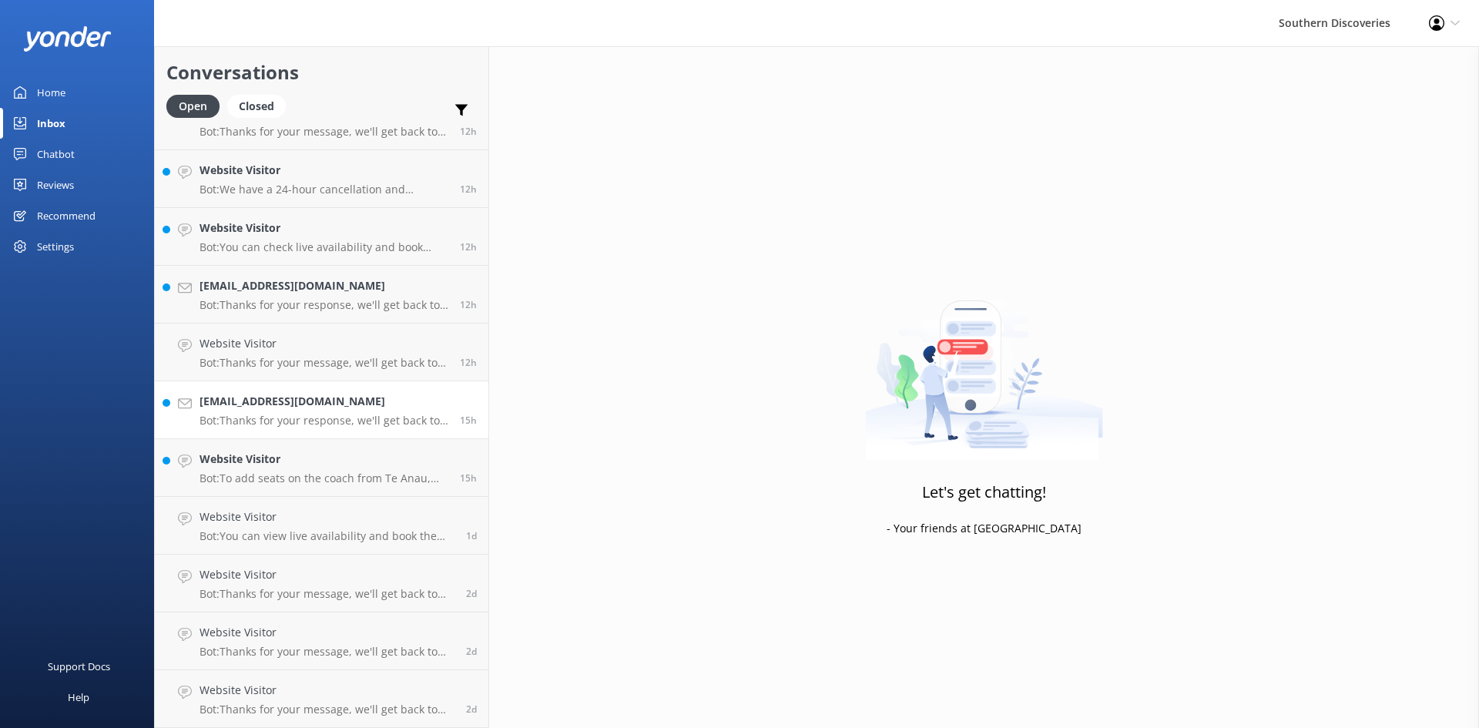
scroll to position [959, 0]
click at [270, 472] on p "Bot: To add seats on the coach from Te Anau, please contact our Reservations Te…" at bounding box center [324, 479] width 249 height 14
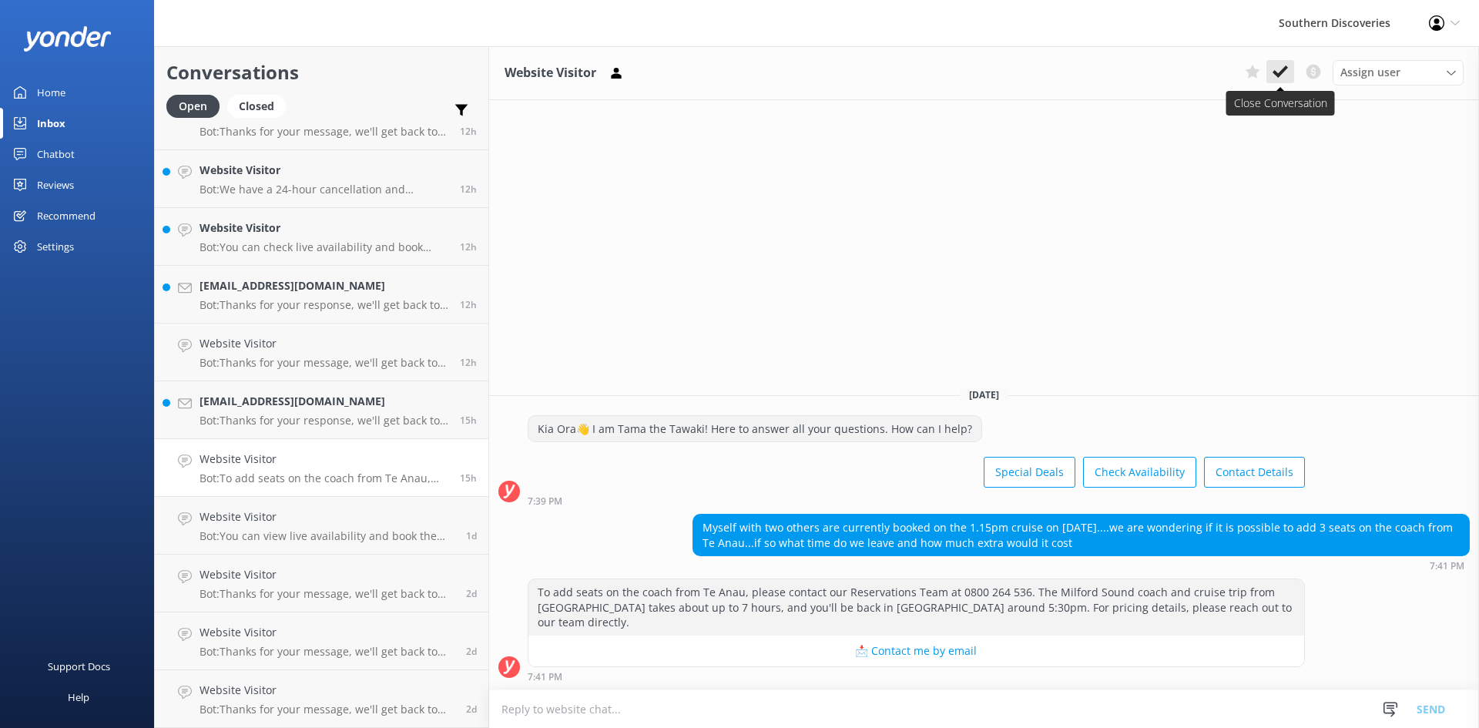
click at [1277, 69] on icon at bounding box center [1280, 71] width 15 height 15
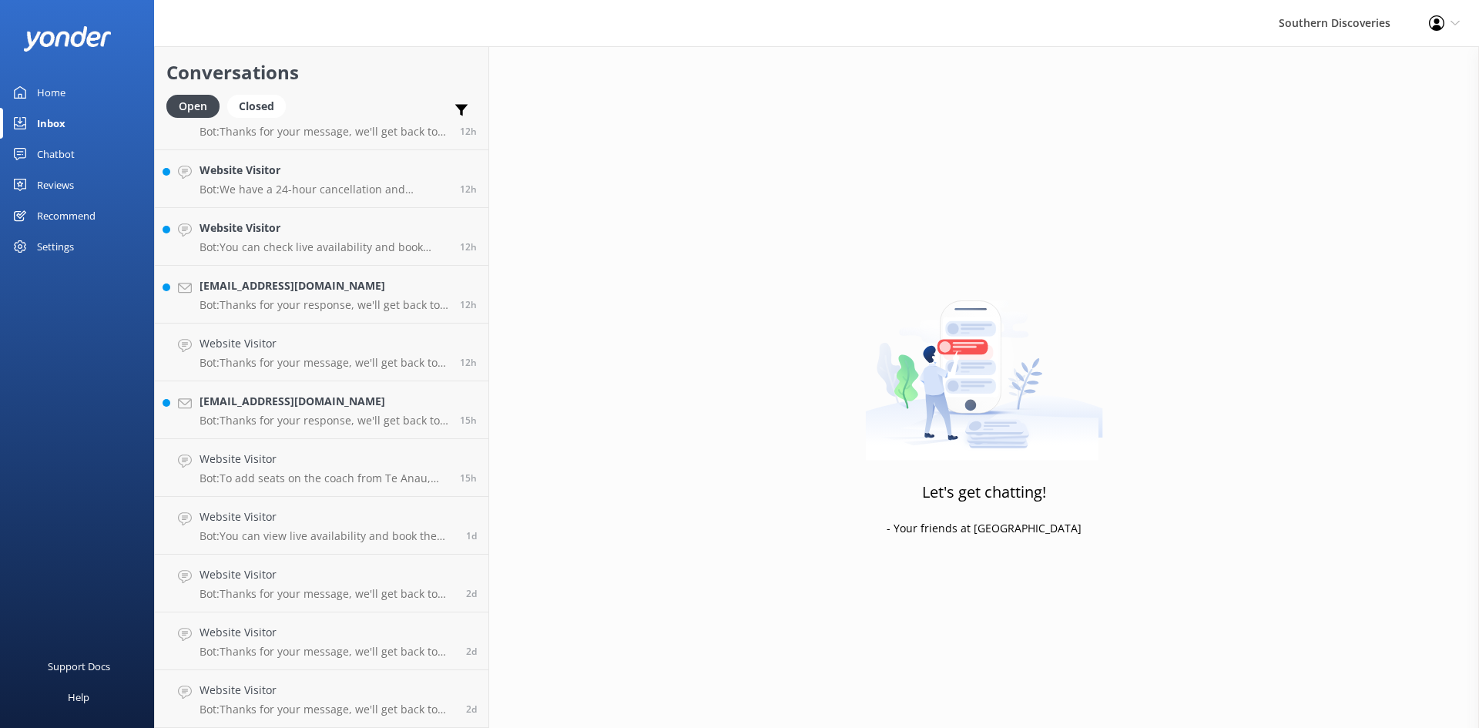
scroll to position [902, 0]
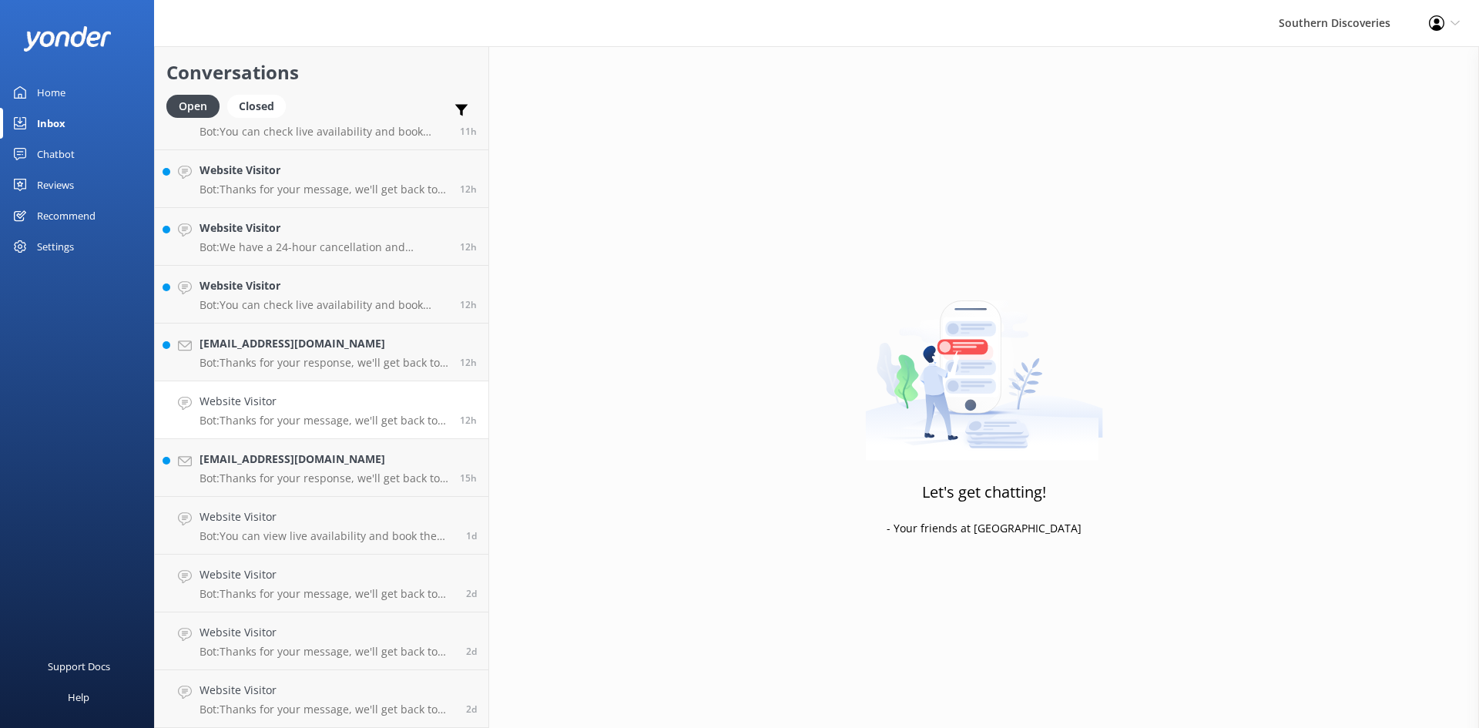
click at [280, 410] on h4 "Website Visitor" at bounding box center [324, 401] width 249 height 17
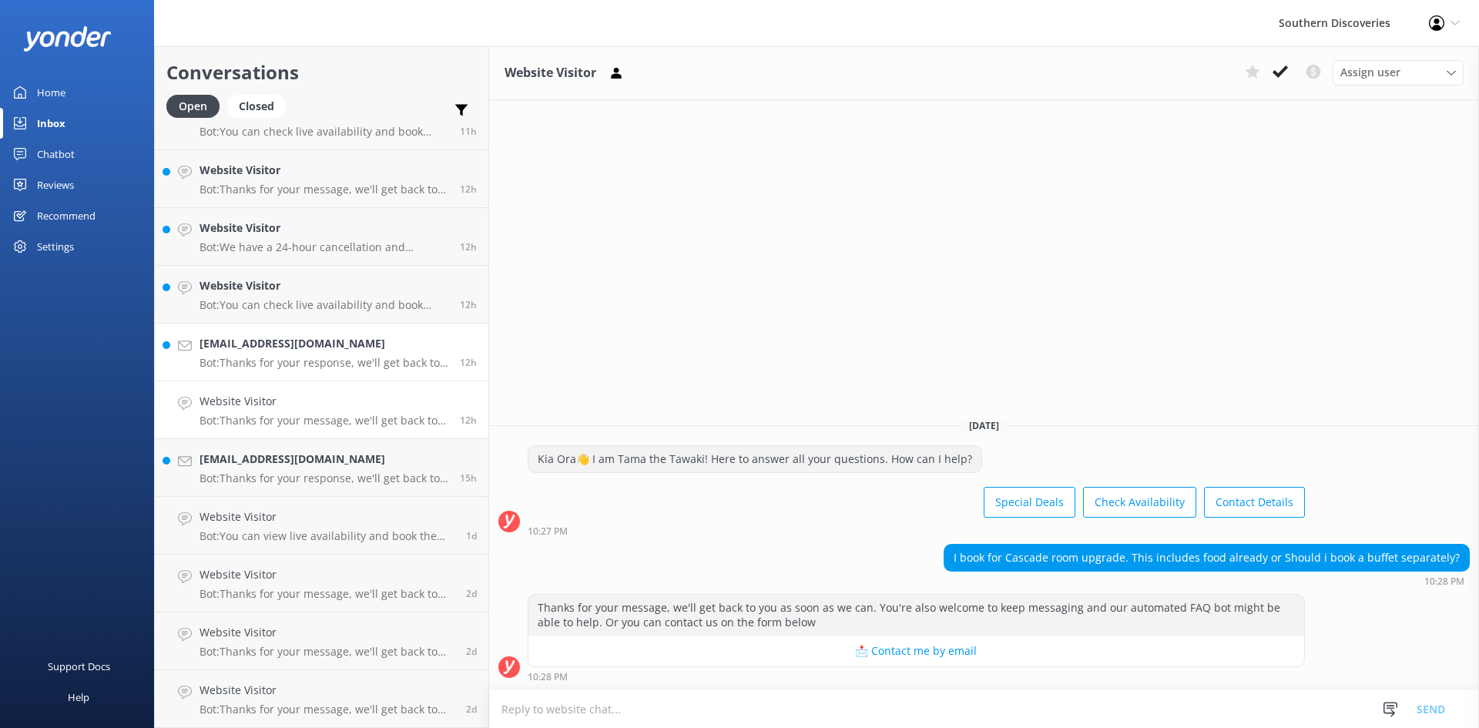
click at [324, 352] on h4 "[EMAIL_ADDRESS][DOMAIN_NAME]" at bounding box center [324, 343] width 249 height 17
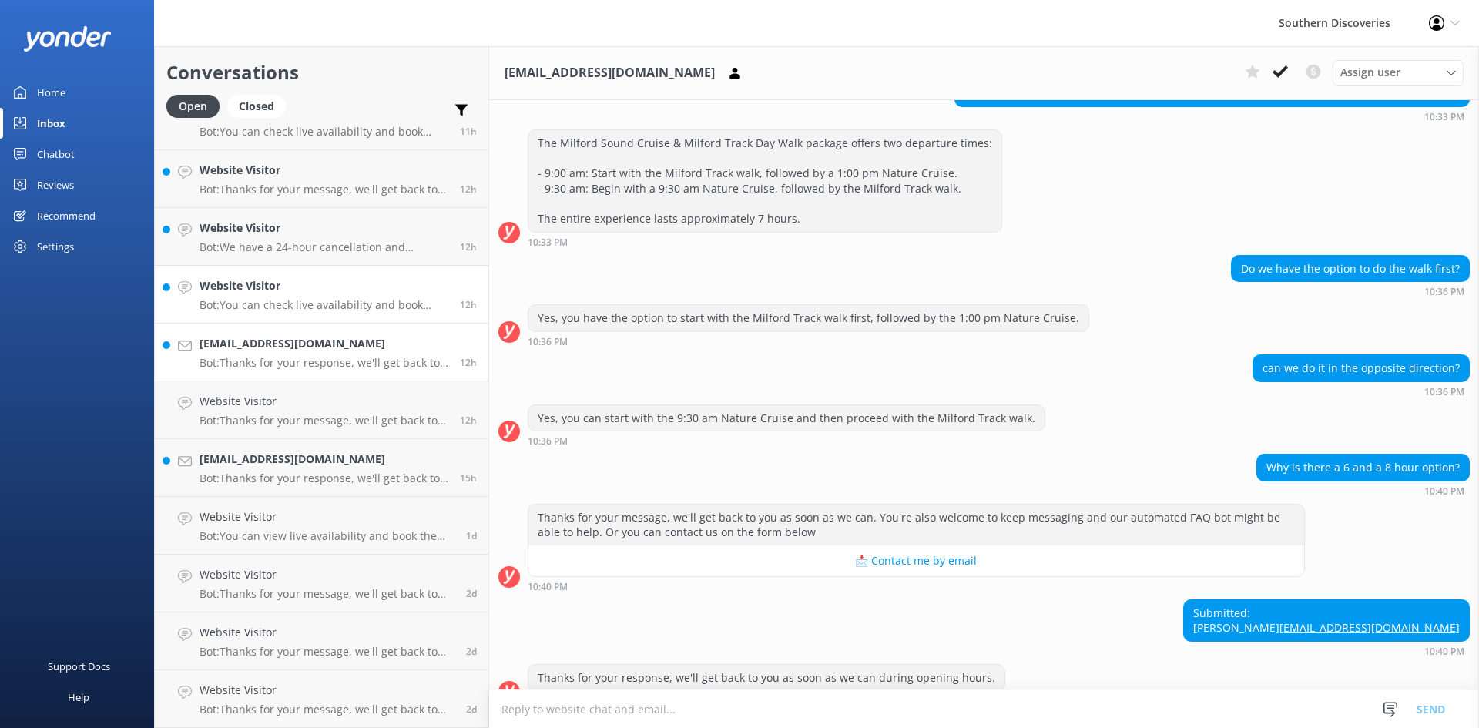
scroll to position [199, 0]
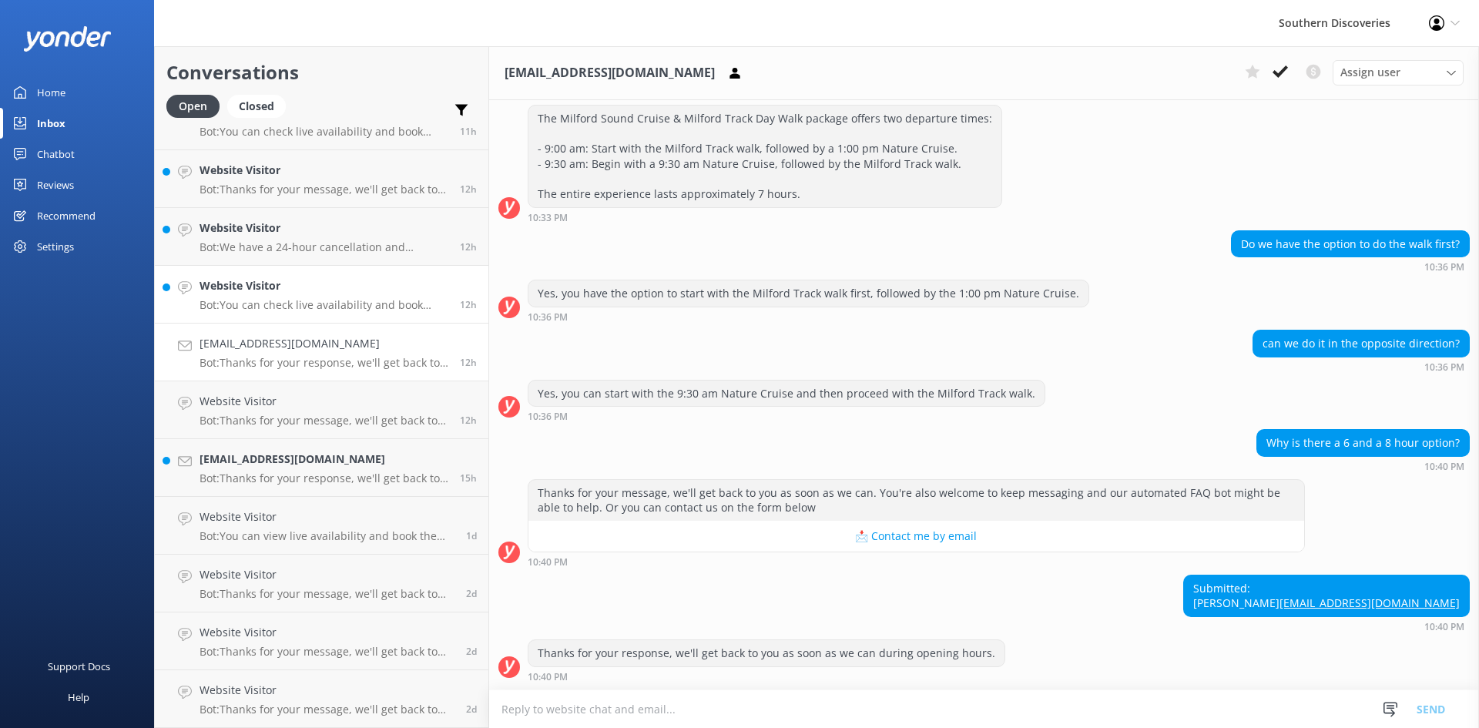
click at [324, 309] on p "Bot: You can check live availability and book your Milford Sound adventure on o…" at bounding box center [324, 305] width 249 height 14
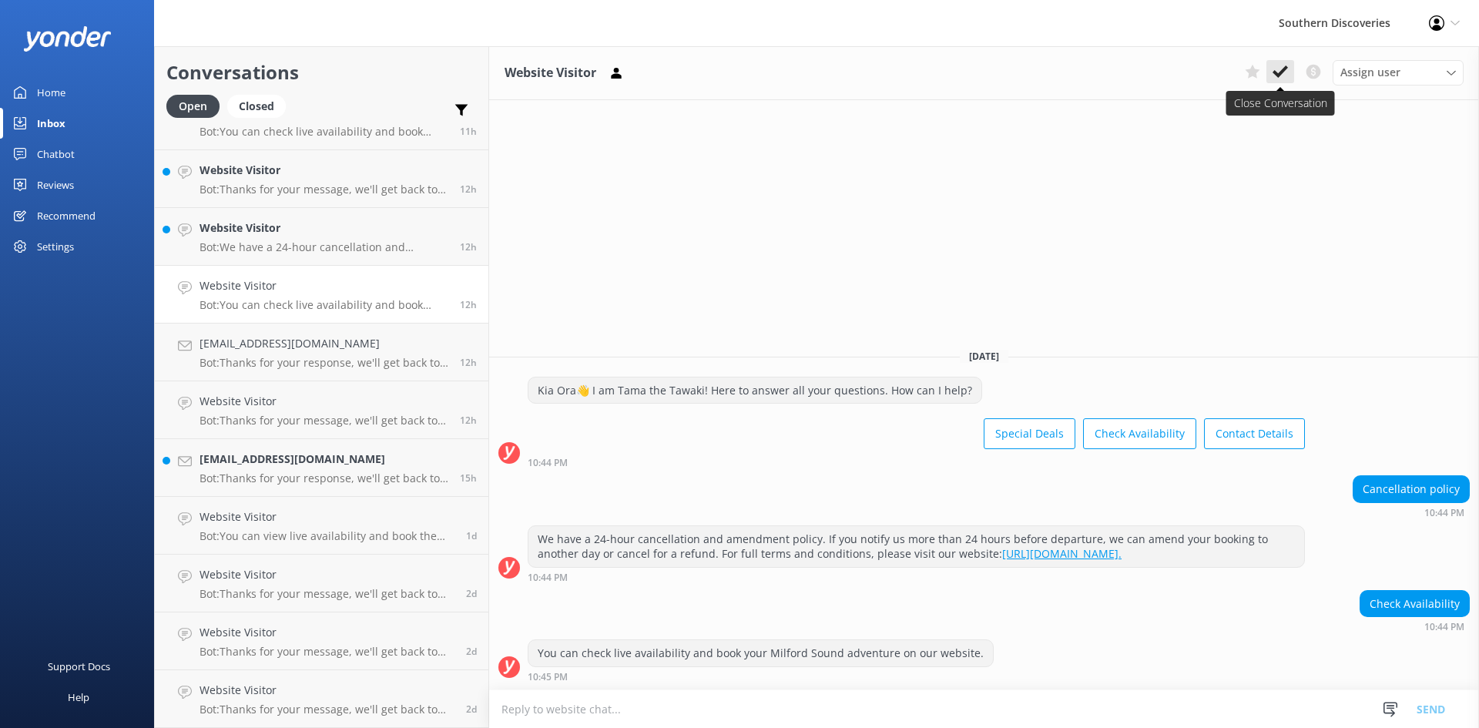
click at [1281, 68] on icon at bounding box center [1280, 71] width 15 height 15
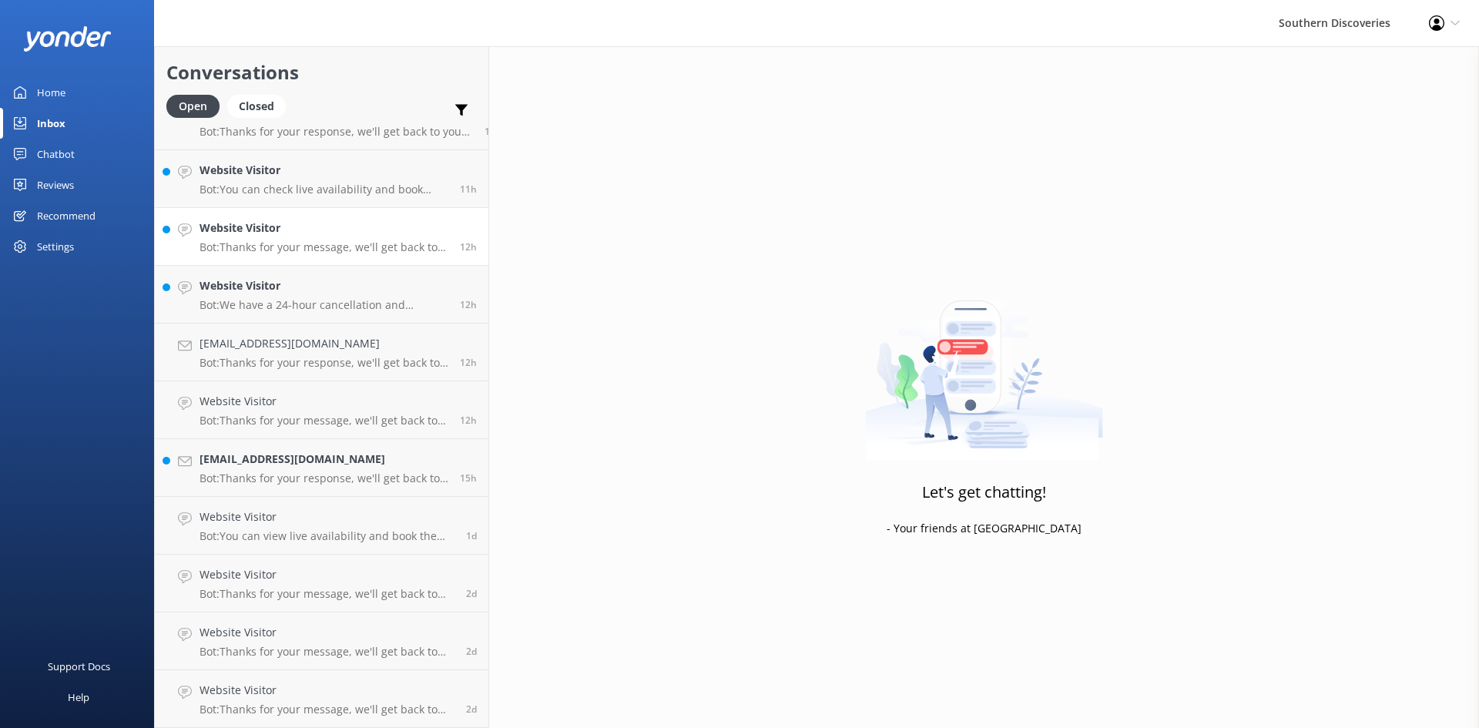
scroll to position [844, 0]
click at [314, 289] on h4 "Website Visitor" at bounding box center [324, 285] width 249 height 17
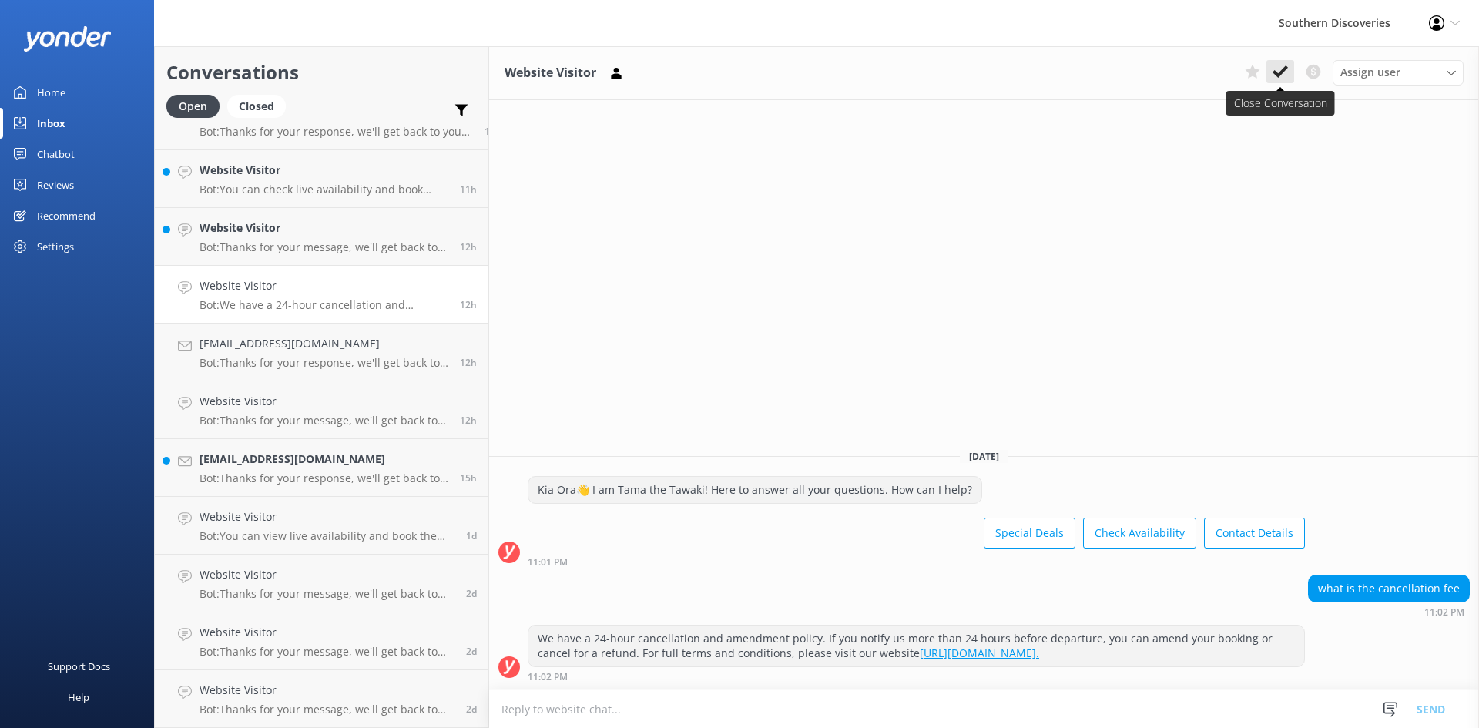
click at [1284, 70] on use at bounding box center [1280, 71] width 15 height 12
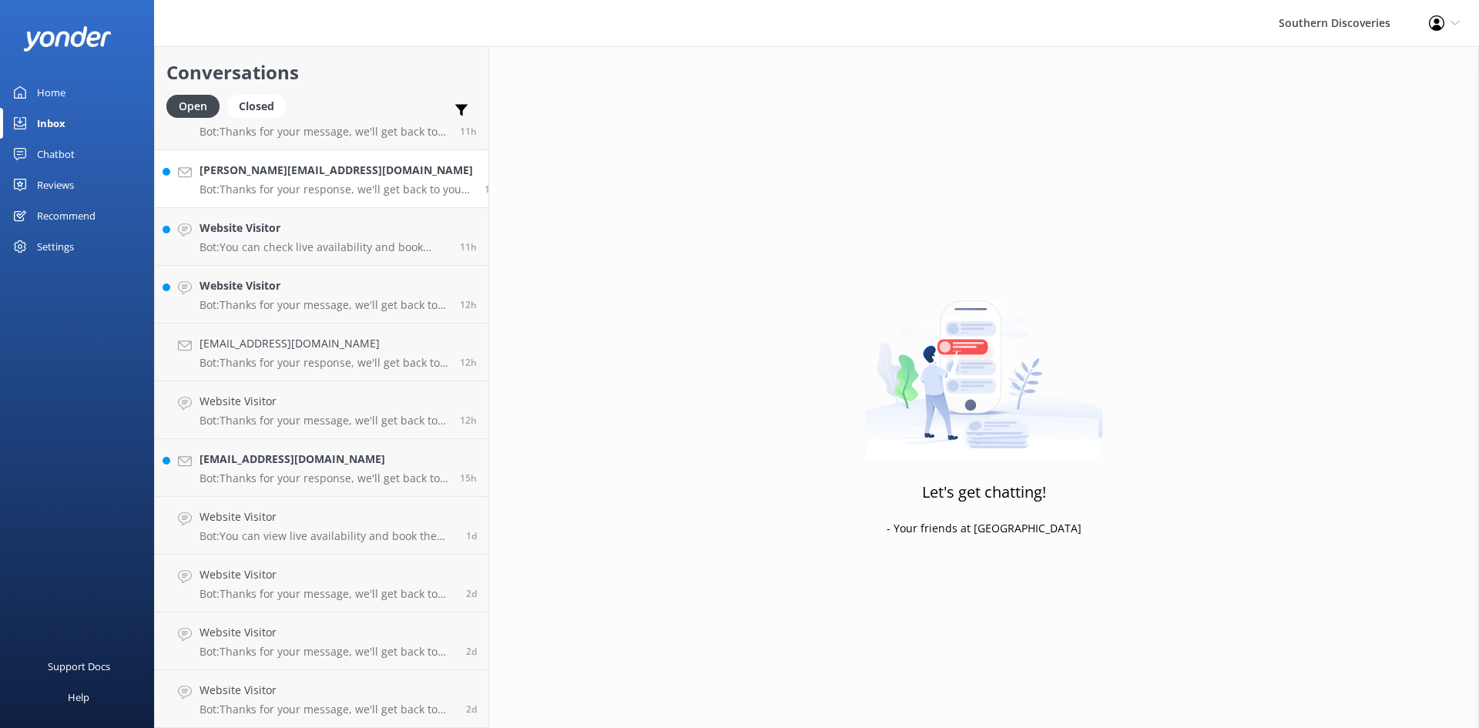
scroll to position [786, 0]
click at [295, 244] on p "Bot: You can check live availability and book your Milford Sound adventure on o…" at bounding box center [324, 247] width 249 height 14
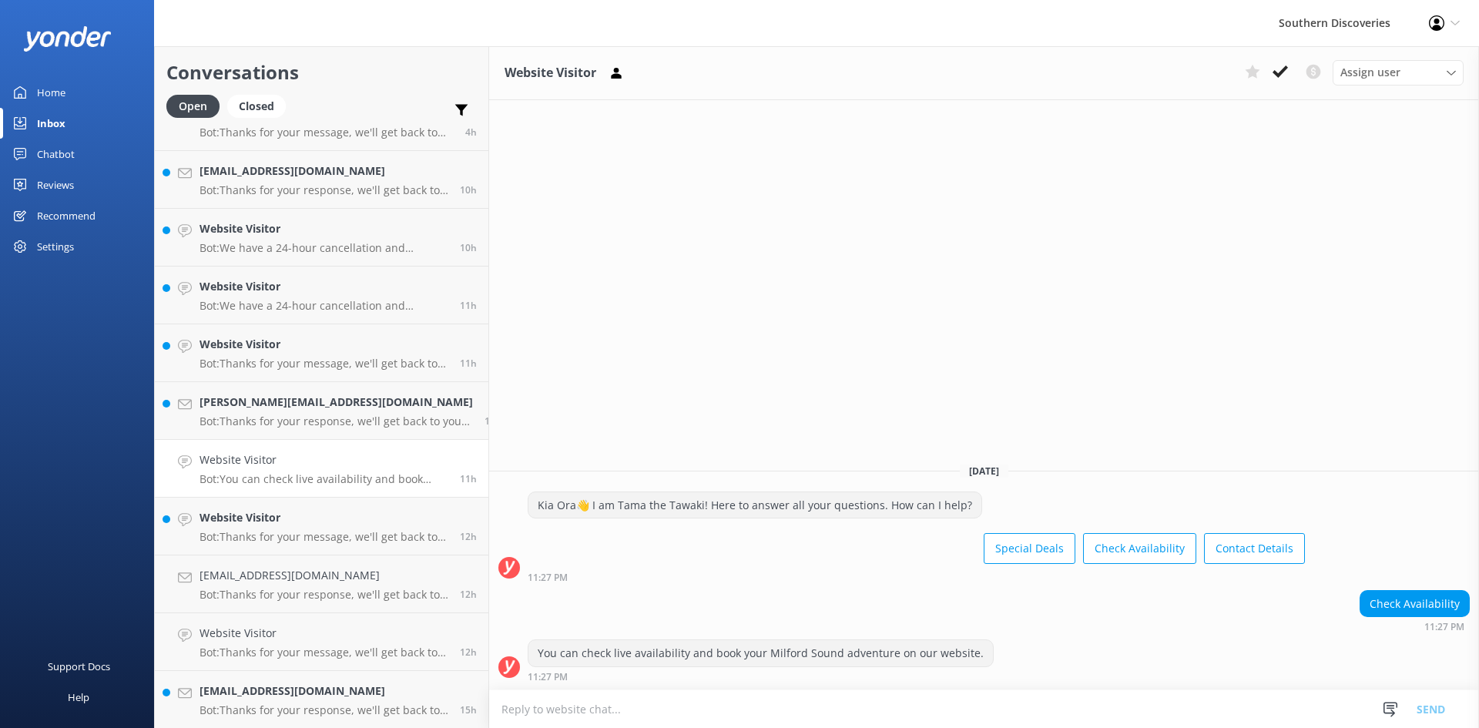
scroll to position [555, 0]
click at [314, 249] on p "Bot: We have a 24-hour cancellation and amendment policy. If you notify us more…" at bounding box center [324, 247] width 249 height 14
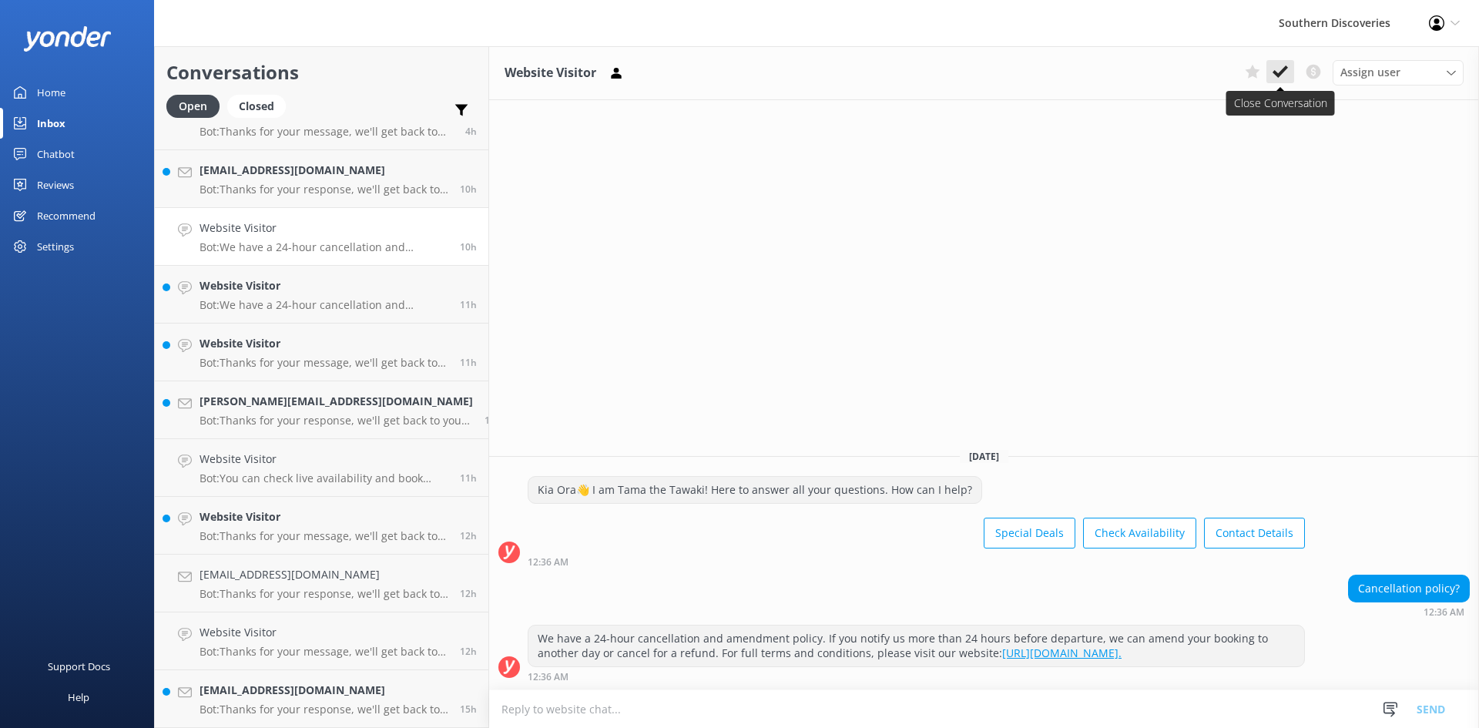
click at [1279, 66] on icon at bounding box center [1280, 71] width 15 height 15
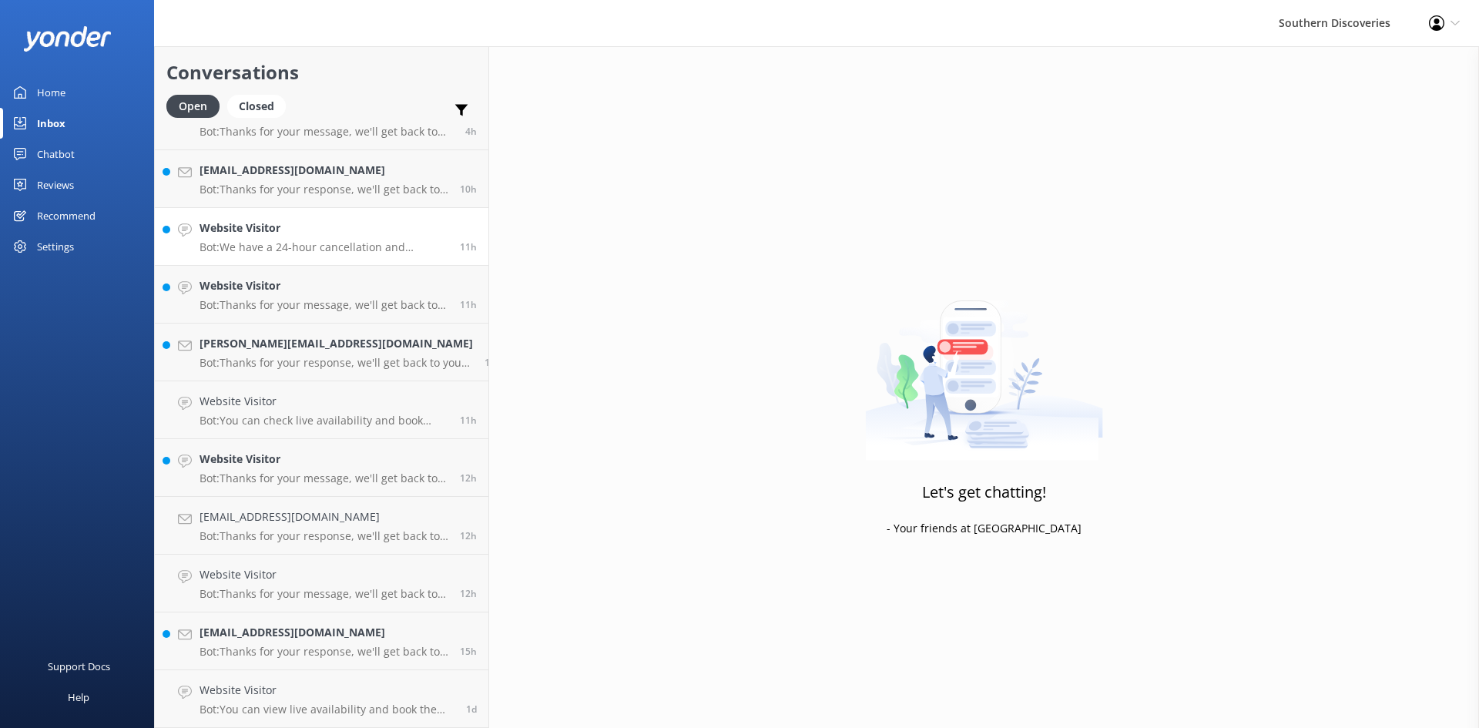
click at [321, 240] on div "Website Visitor Bot: We have a 24-hour cancellation and amendment policy. As lo…" at bounding box center [324, 237] width 249 height 34
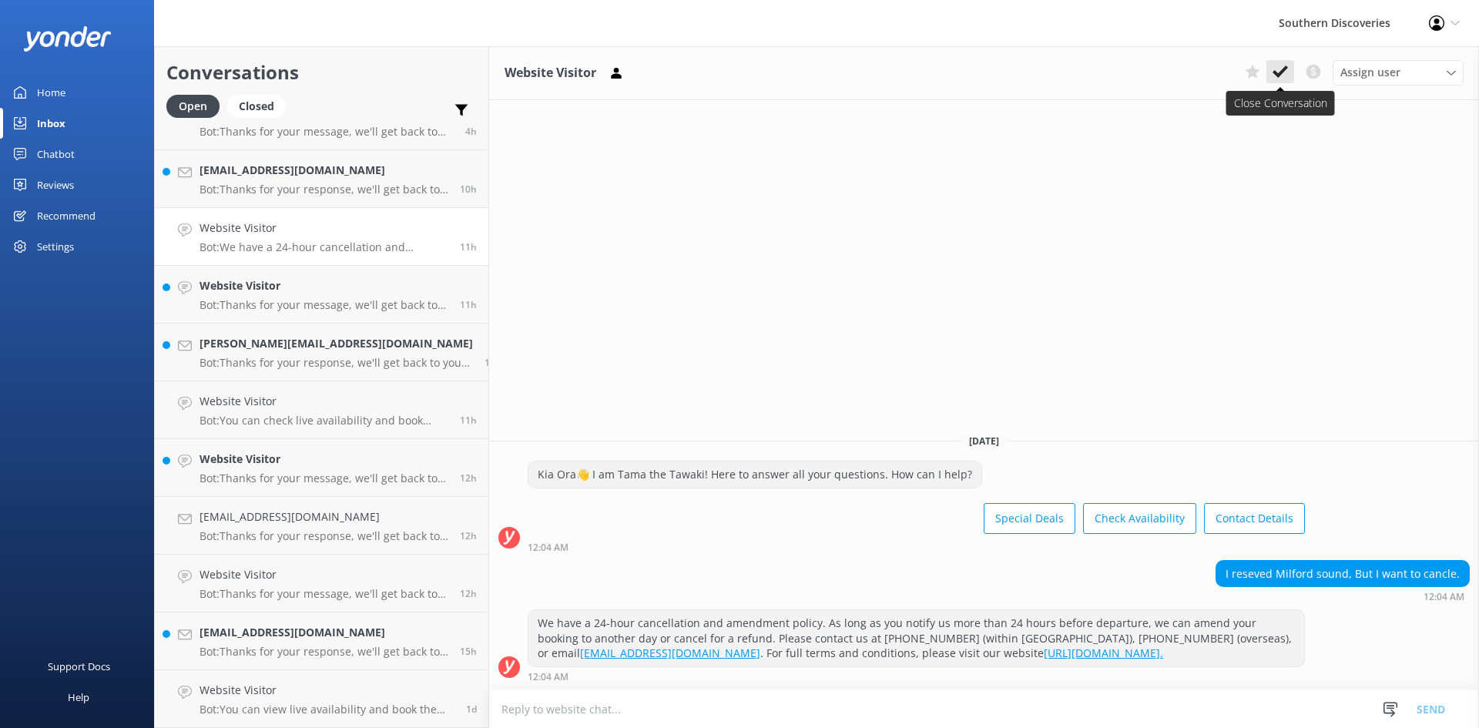
click at [1279, 71] on icon at bounding box center [1280, 71] width 15 height 15
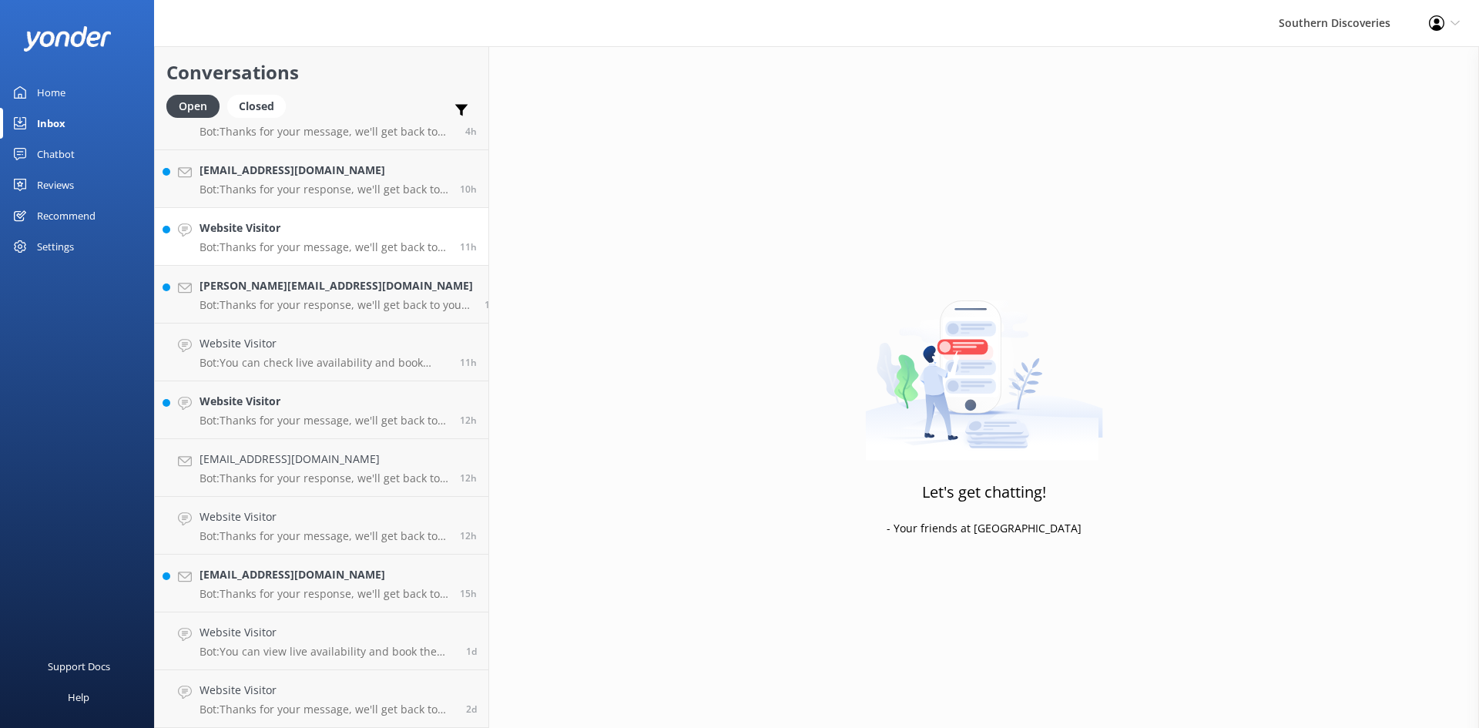
click at [313, 251] on p "Bot: Thanks for your message, we'll get back to you as soon as we can. You're a…" at bounding box center [324, 247] width 249 height 14
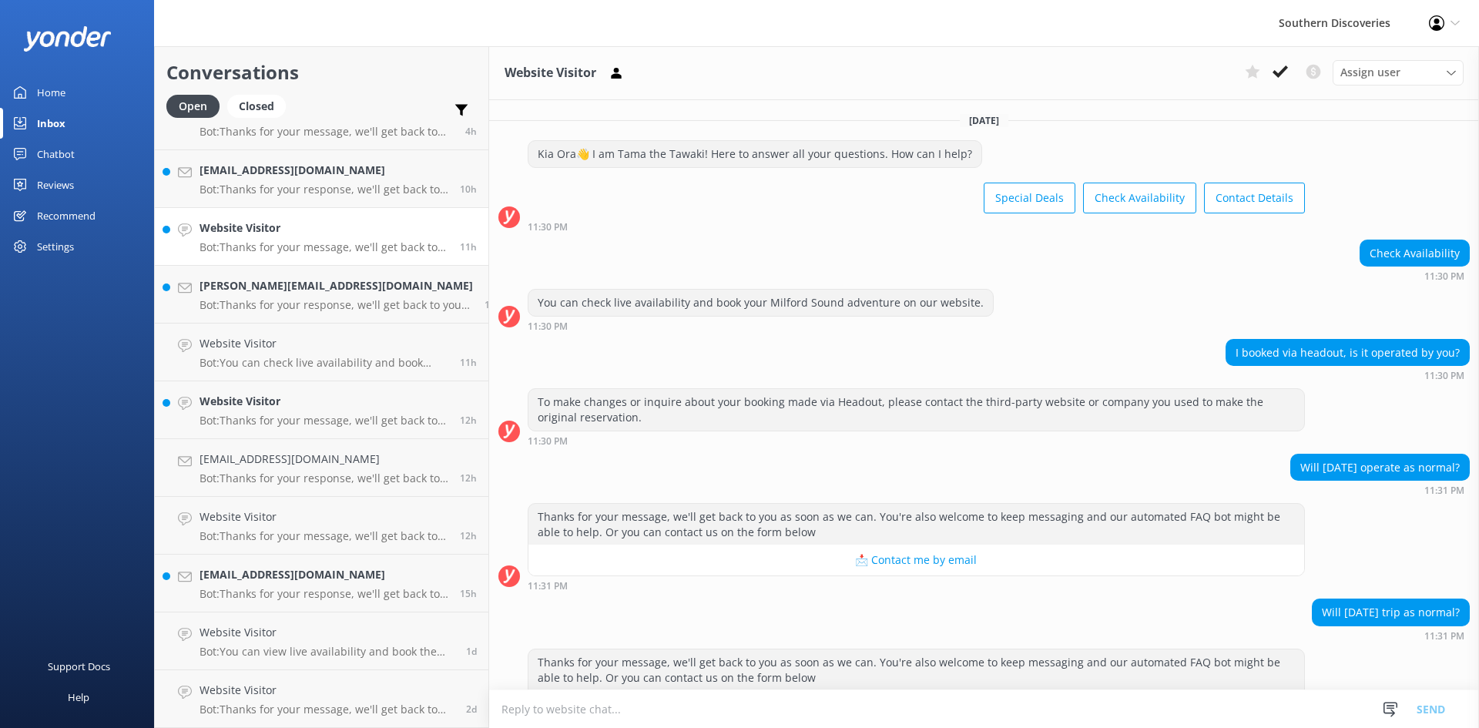
scroll to position [55, 0]
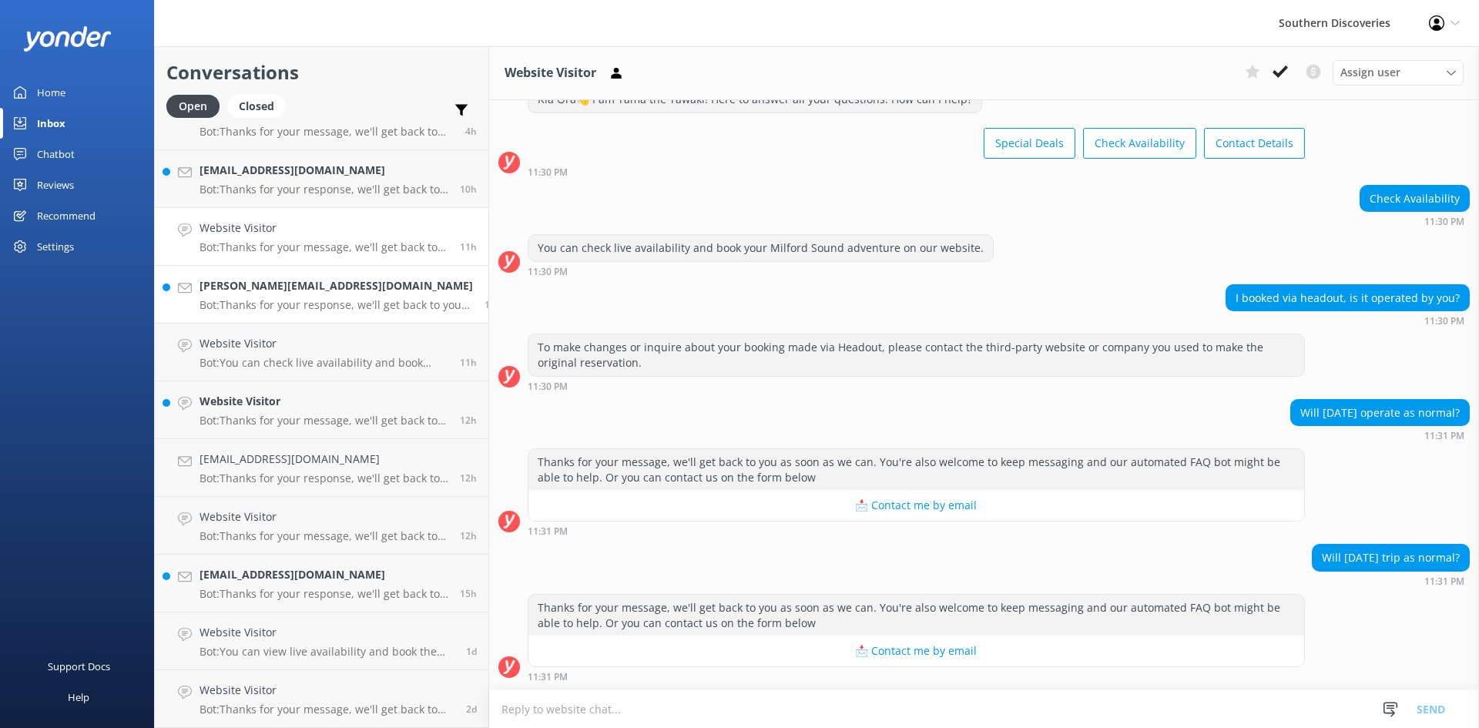
click at [280, 281] on h4 "[PERSON_NAME][EMAIL_ADDRESS][DOMAIN_NAME]" at bounding box center [337, 285] width 274 height 17
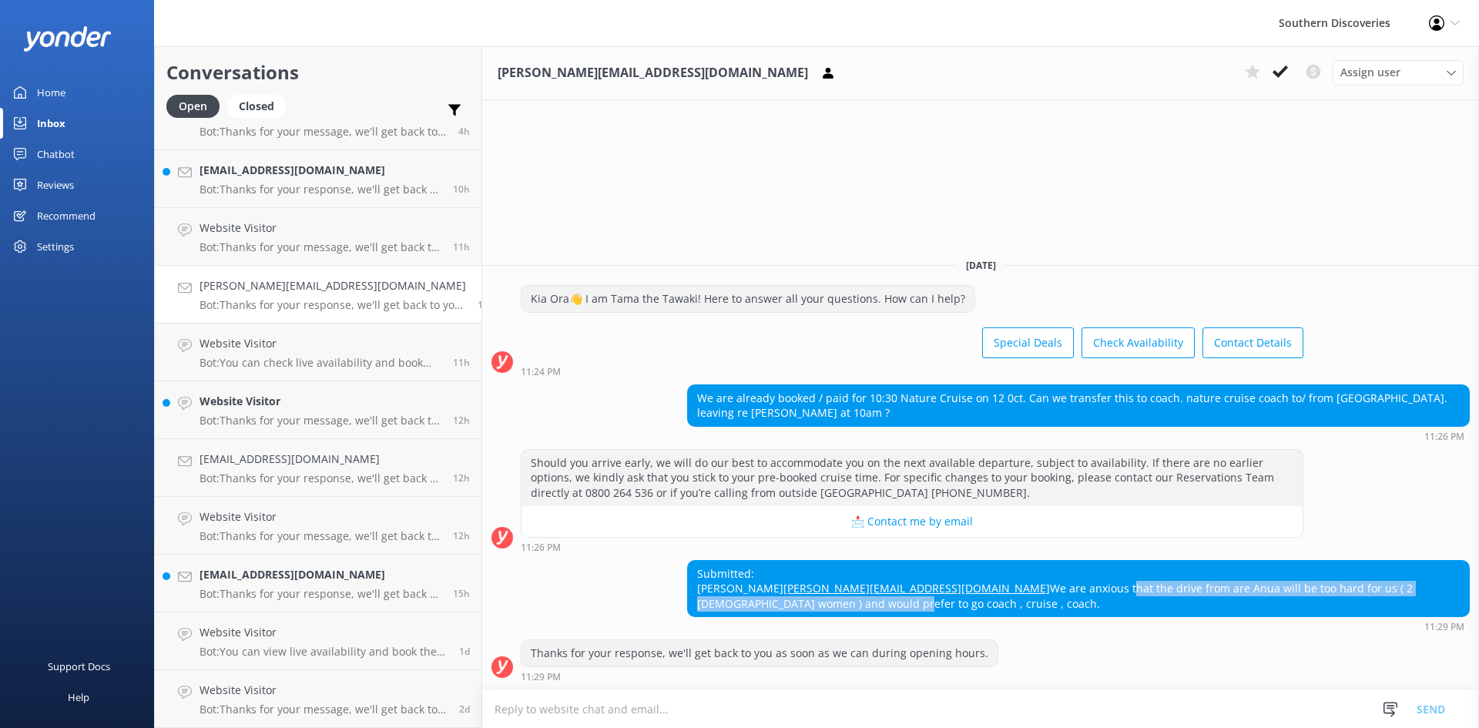
drag, startPoint x: 857, startPoint y: 602, endPoint x: 1328, endPoint y: 598, distance: 471.6
click at [1328, 598] on div "Submitted: [PERSON_NAME] [PERSON_NAME][EMAIL_ADDRESS][DOMAIN_NAME] We are anxio…" at bounding box center [1078, 589] width 781 height 56
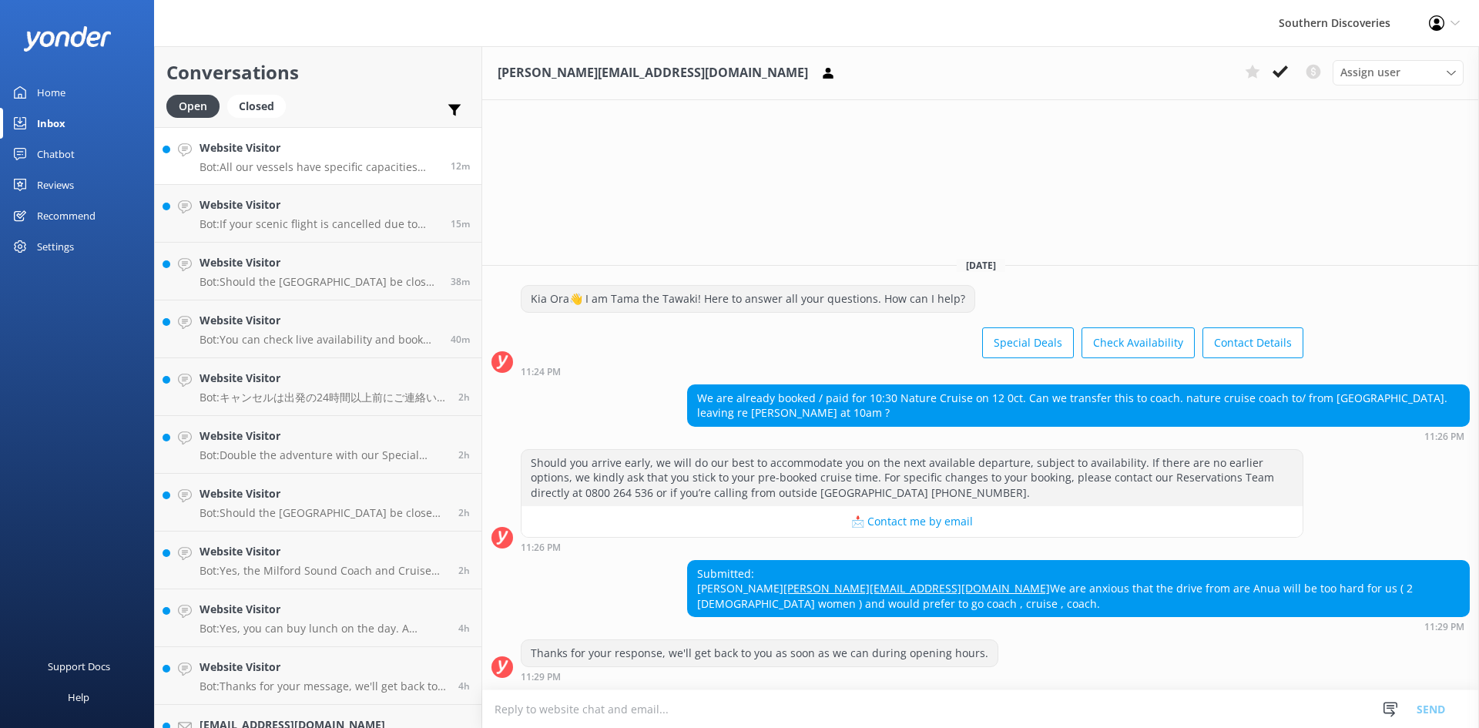
click at [309, 149] on h4 "Website Visitor" at bounding box center [320, 147] width 240 height 17
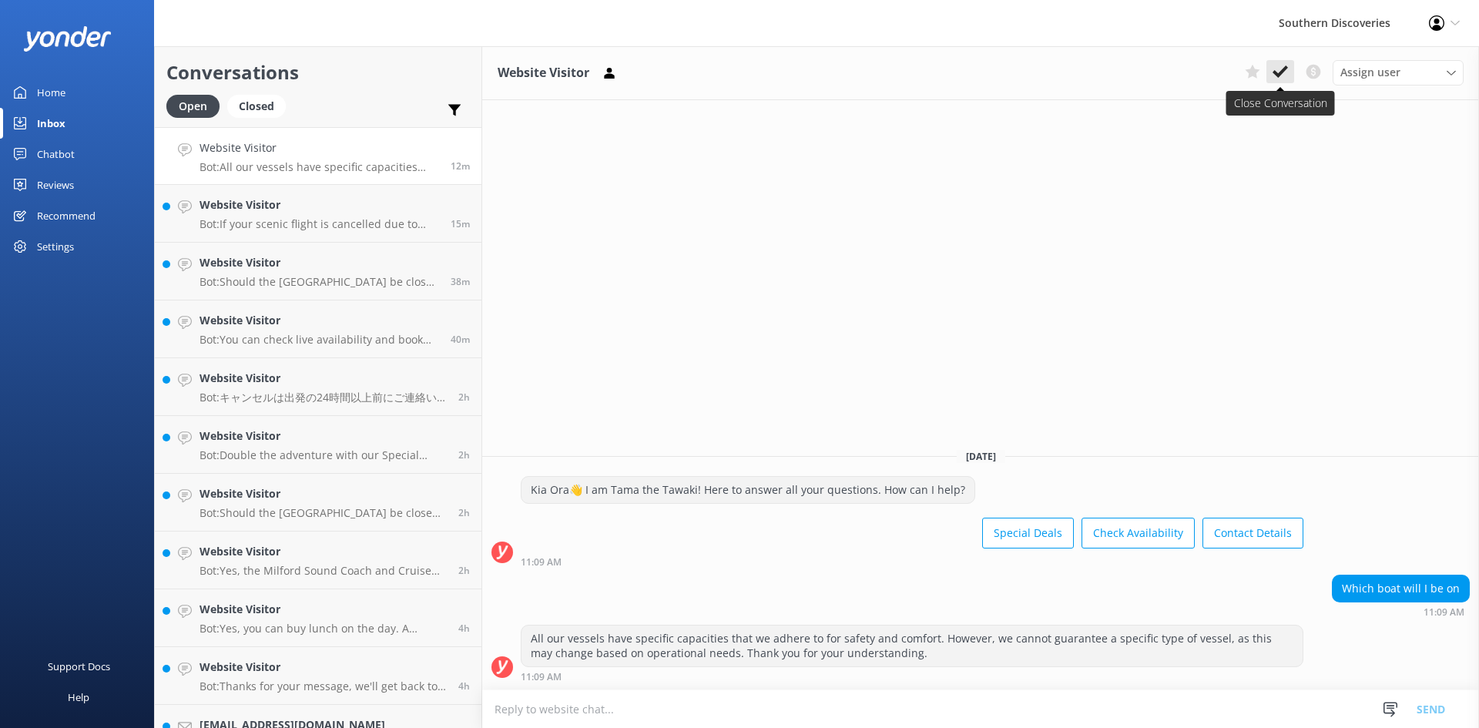
click at [1284, 68] on use at bounding box center [1280, 71] width 15 height 12
